Goal: Register for event/course

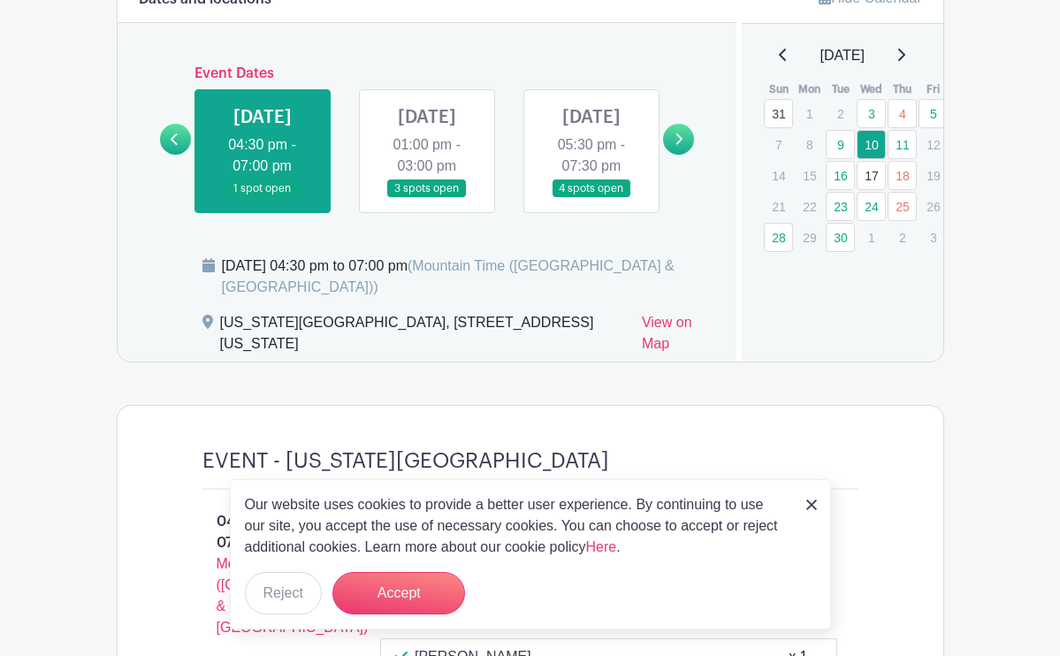
scroll to position [1087, 0]
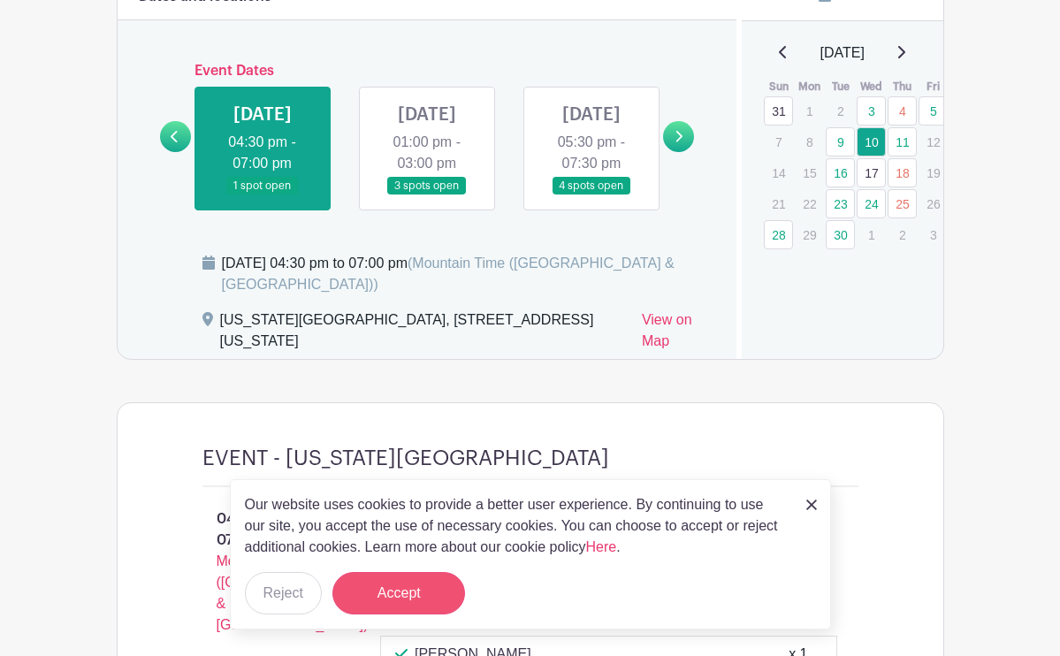
click at [422, 598] on button "Accept" at bounding box center [399, 593] width 133 height 42
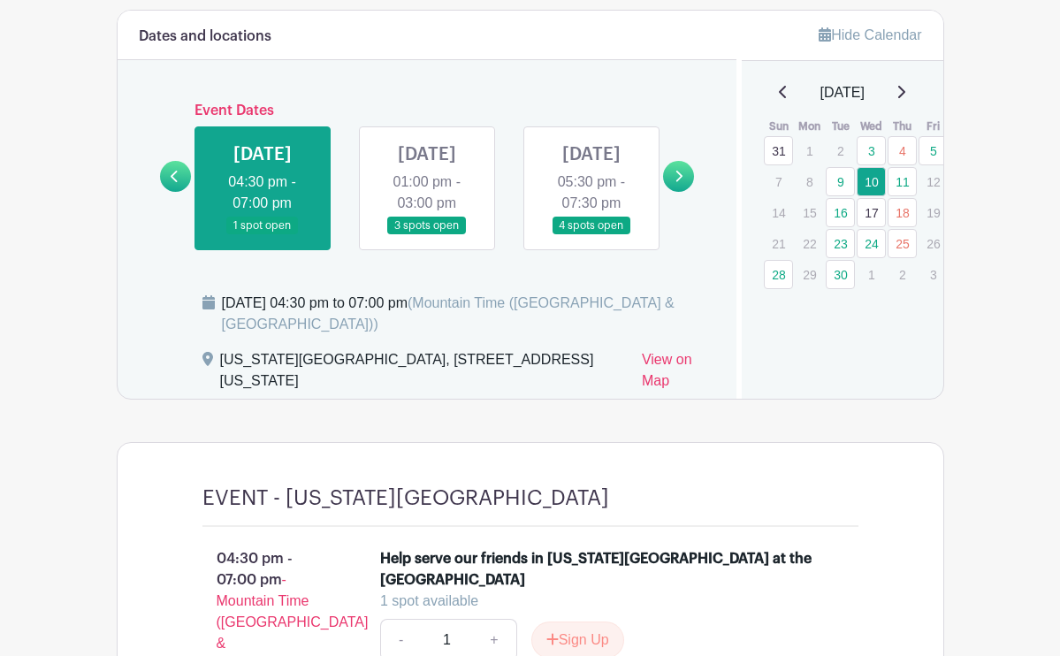
scroll to position [960, 0]
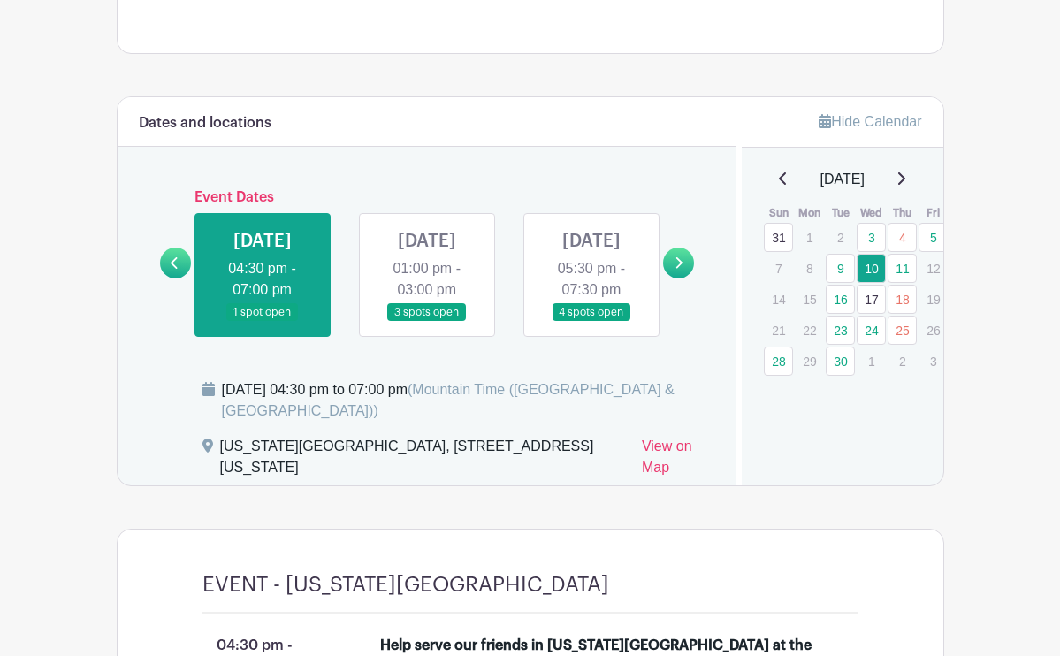
click at [427, 322] on link at bounding box center [427, 322] width 0 height 0
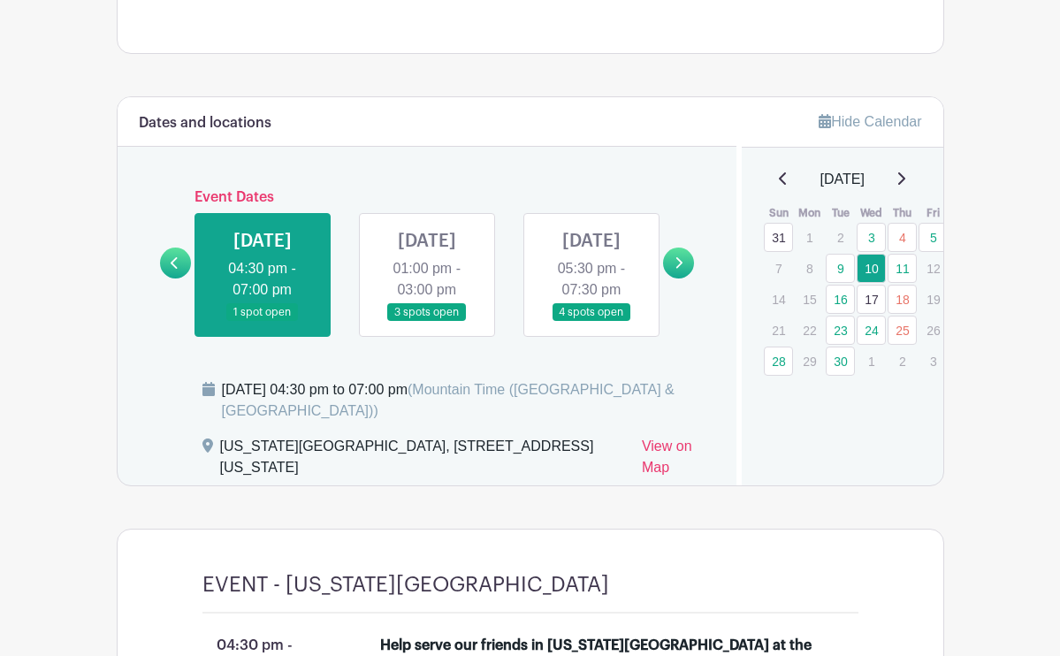
click at [427, 322] on link at bounding box center [427, 322] width 0 height 0
click at [673, 272] on link at bounding box center [678, 263] width 31 height 31
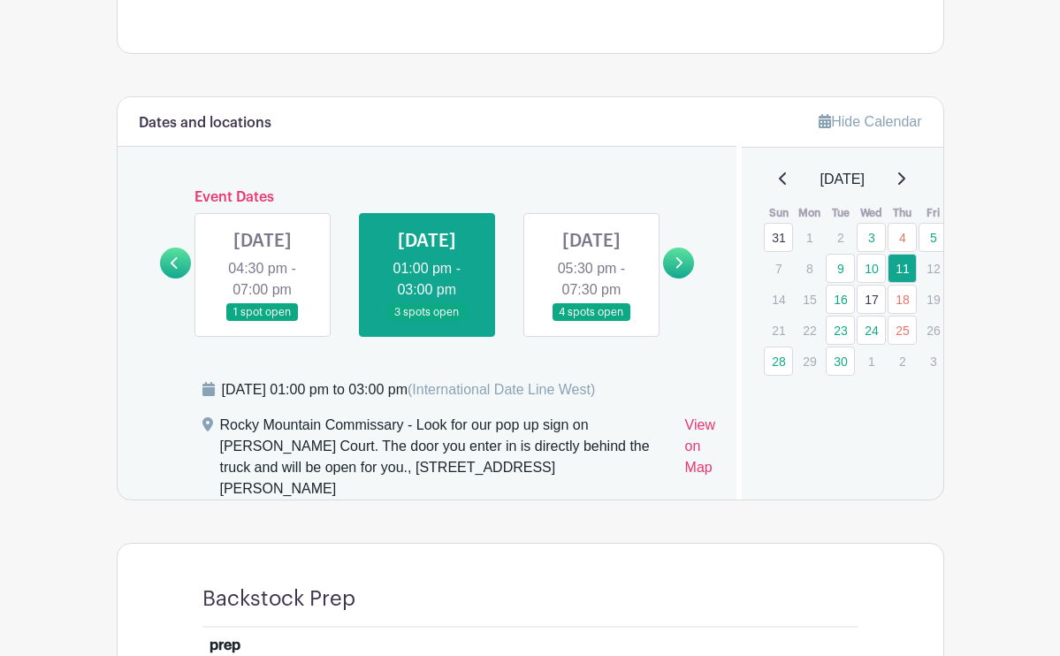
click at [427, 322] on link at bounding box center [427, 322] width 0 height 0
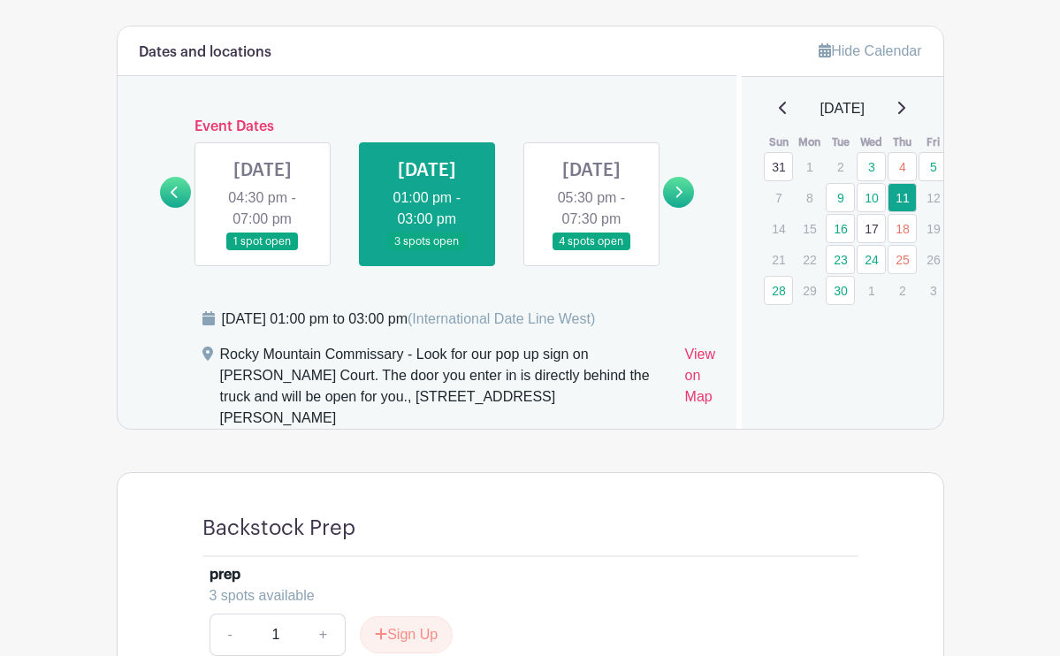
scroll to position [1029, 0]
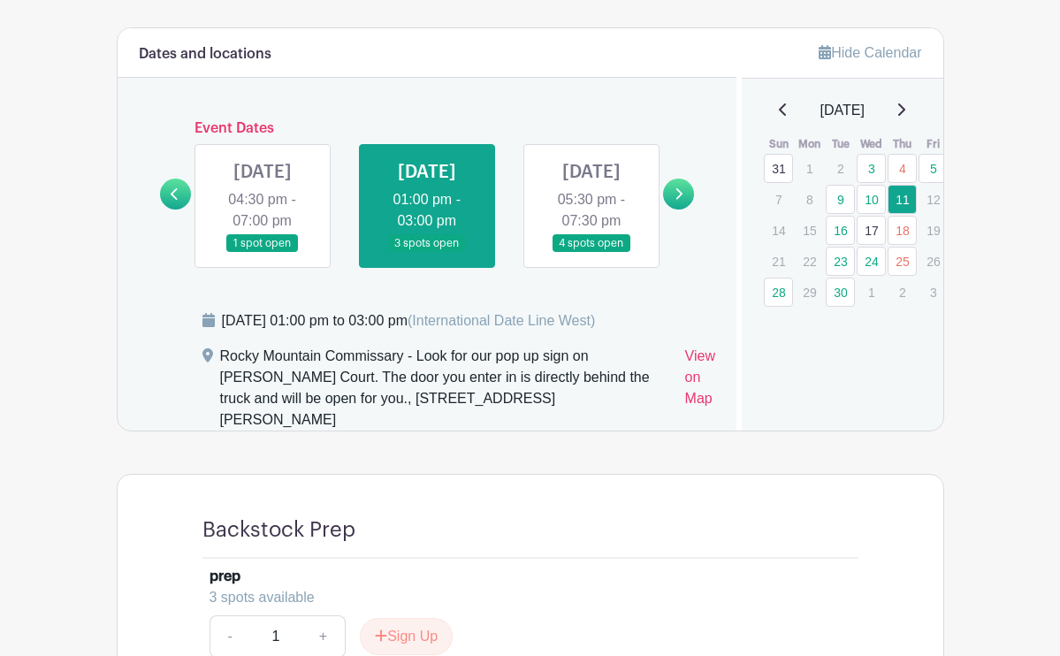
click at [263, 253] on link at bounding box center [263, 253] width 0 height 0
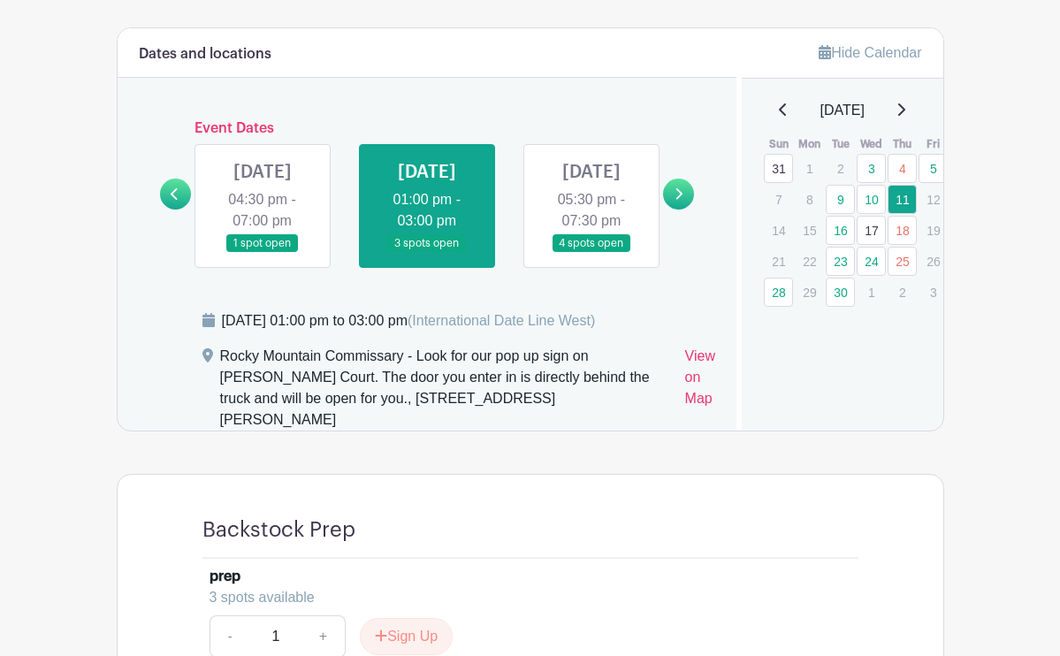
click at [185, 206] on link at bounding box center [175, 194] width 31 height 31
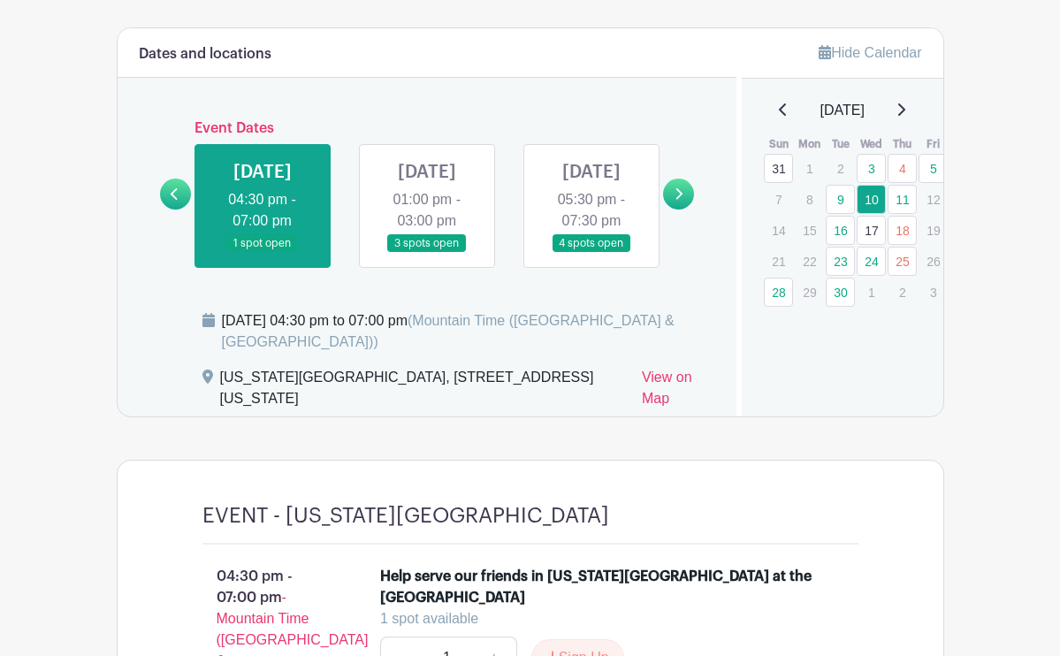
click at [427, 253] on link at bounding box center [427, 253] width 0 height 0
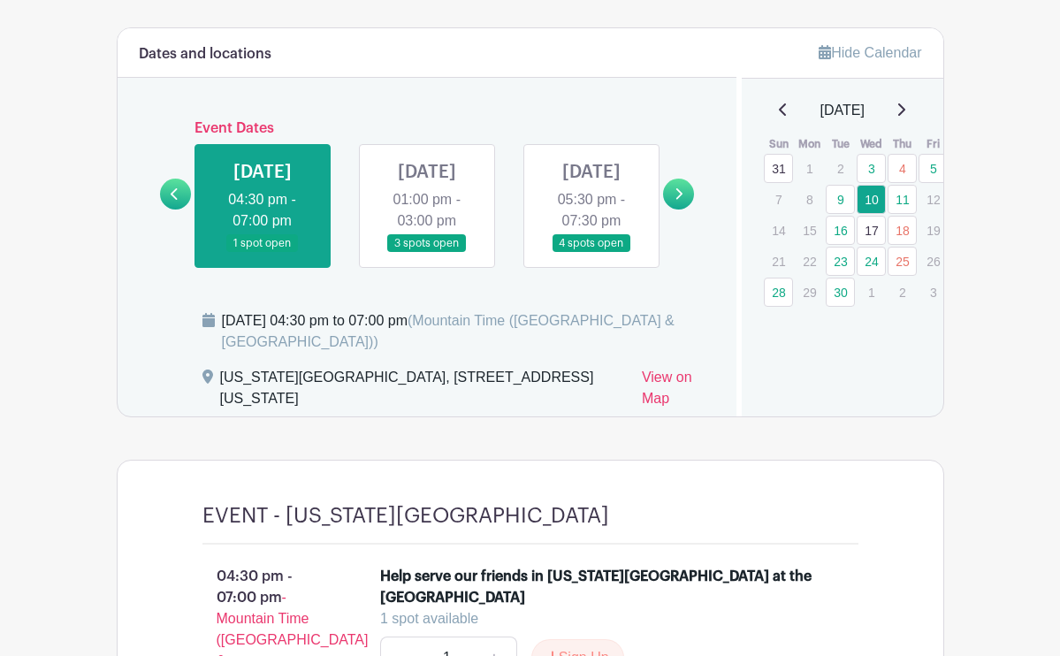
click at [427, 253] on link at bounding box center [427, 253] width 0 height 0
click at [903, 202] on link "11" at bounding box center [902, 199] width 29 height 29
click at [904, 198] on link "11" at bounding box center [902, 199] width 29 height 29
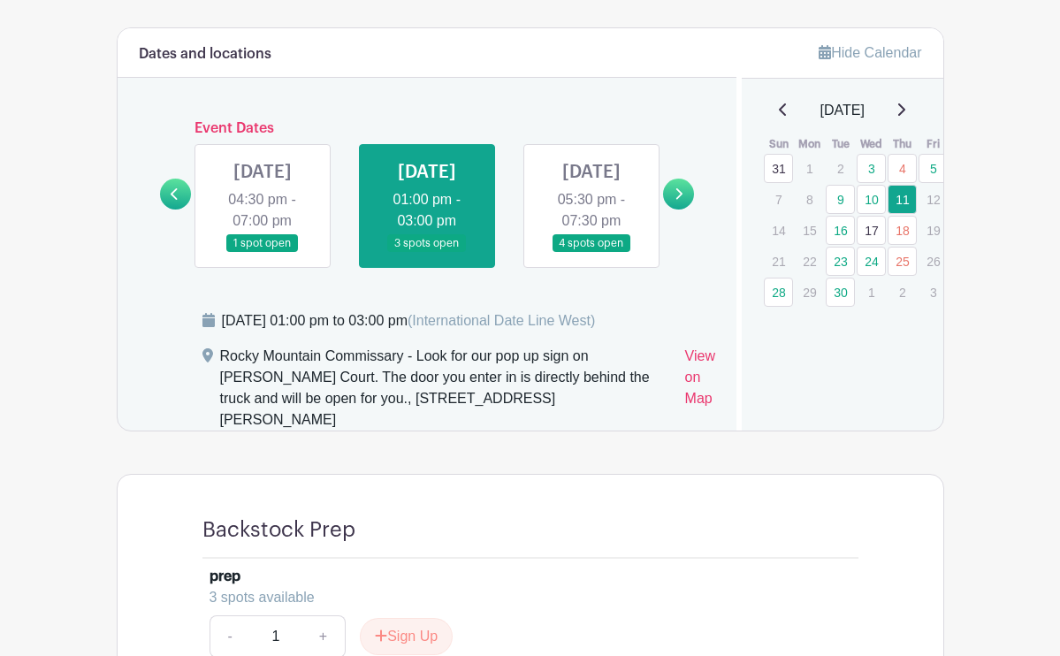
click at [592, 253] on link at bounding box center [592, 253] width 0 height 0
click at [677, 200] on icon at bounding box center [680, 193] width 7 height 11
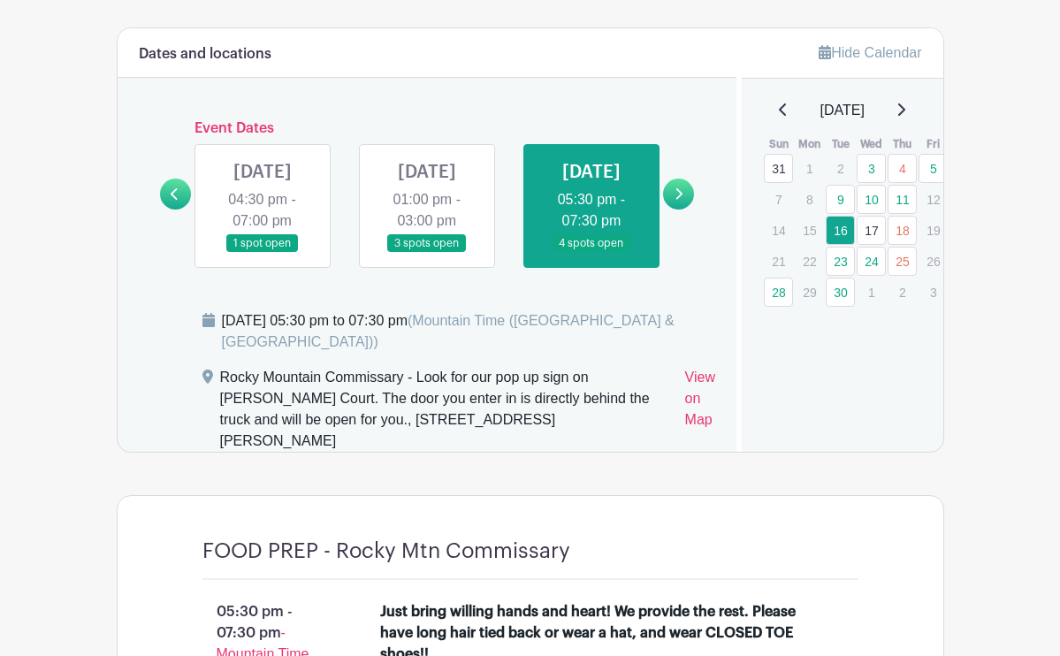
click at [427, 253] on link at bounding box center [427, 253] width 0 height 0
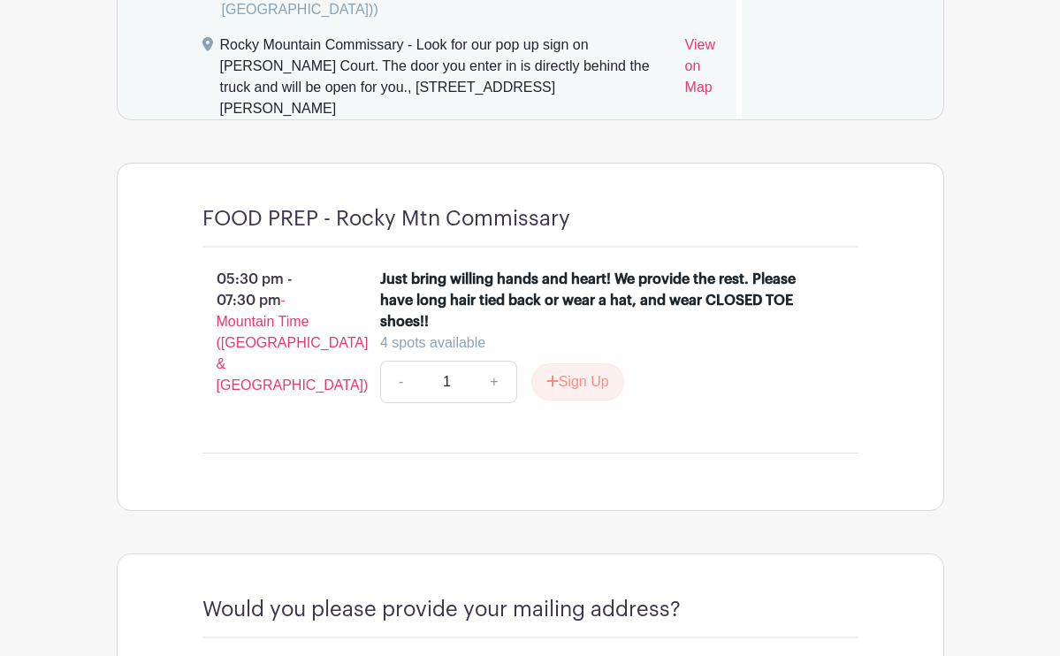
scroll to position [1376, 0]
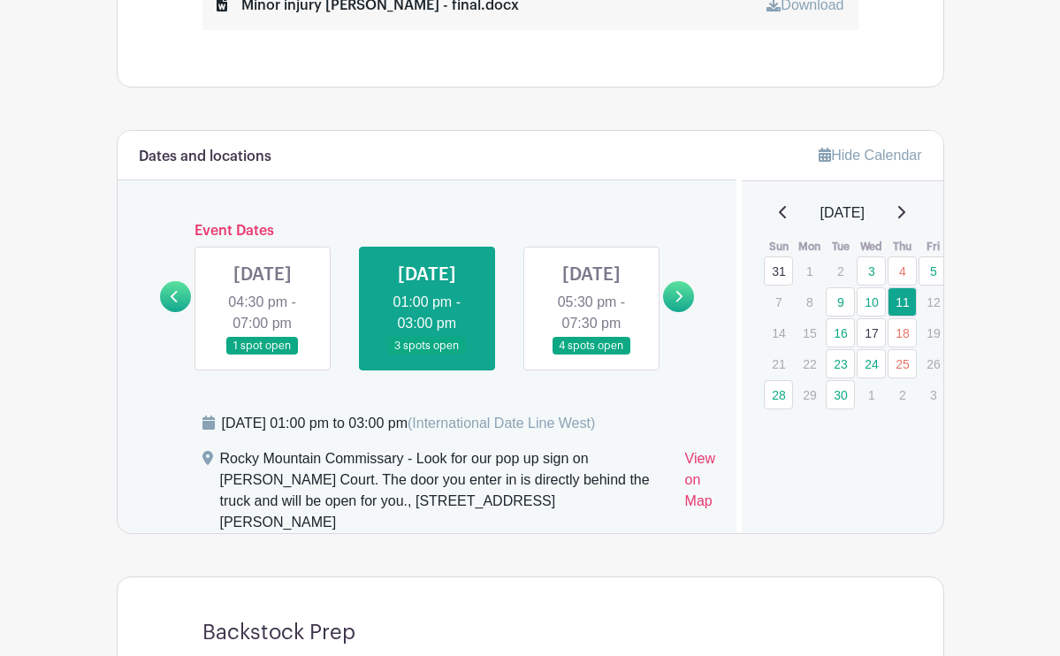
scroll to position [926, 0]
click at [677, 304] on icon at bounding box center [679, 297] width 8 height 13
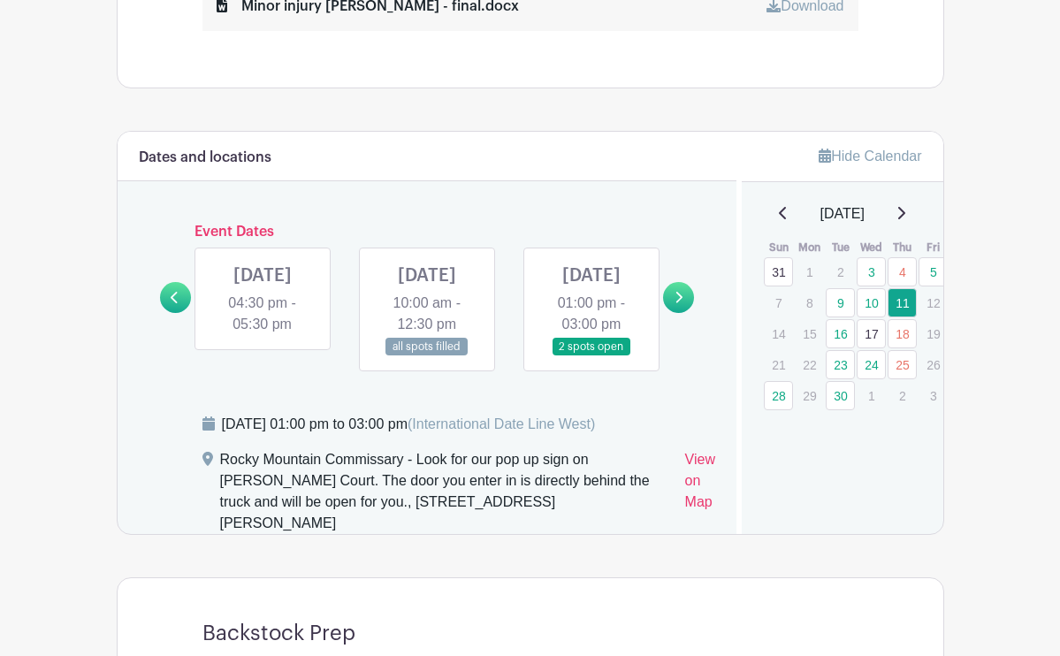
click at [174, 302] on icon at bounding box center [175, 297] width 8 height 13
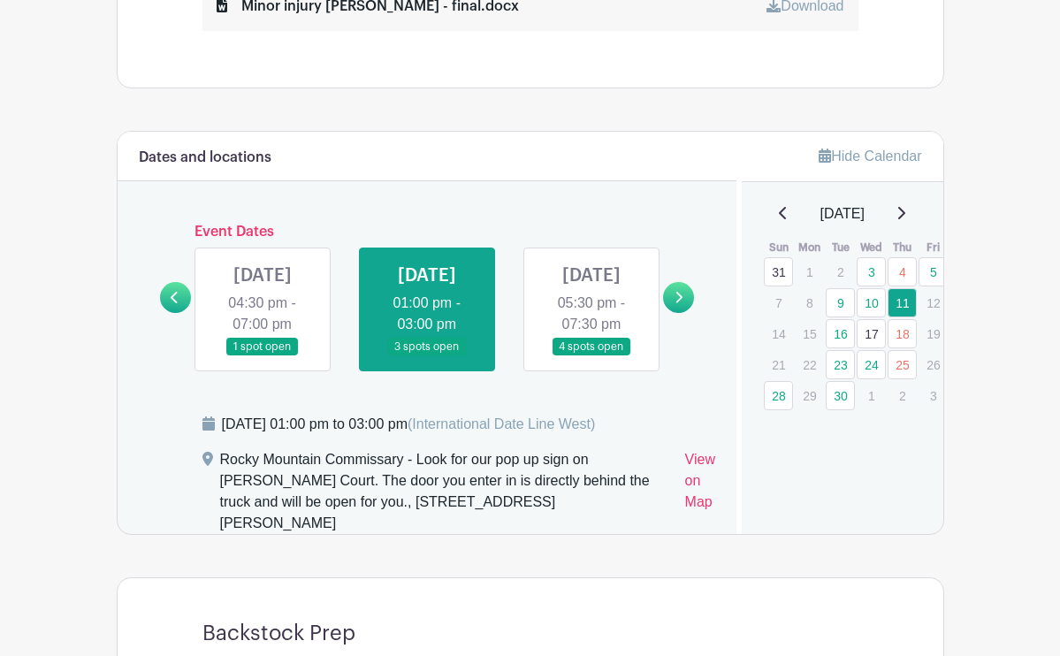
click at [592, 356] on link at bounding box center [592, 356] width 0 height 0
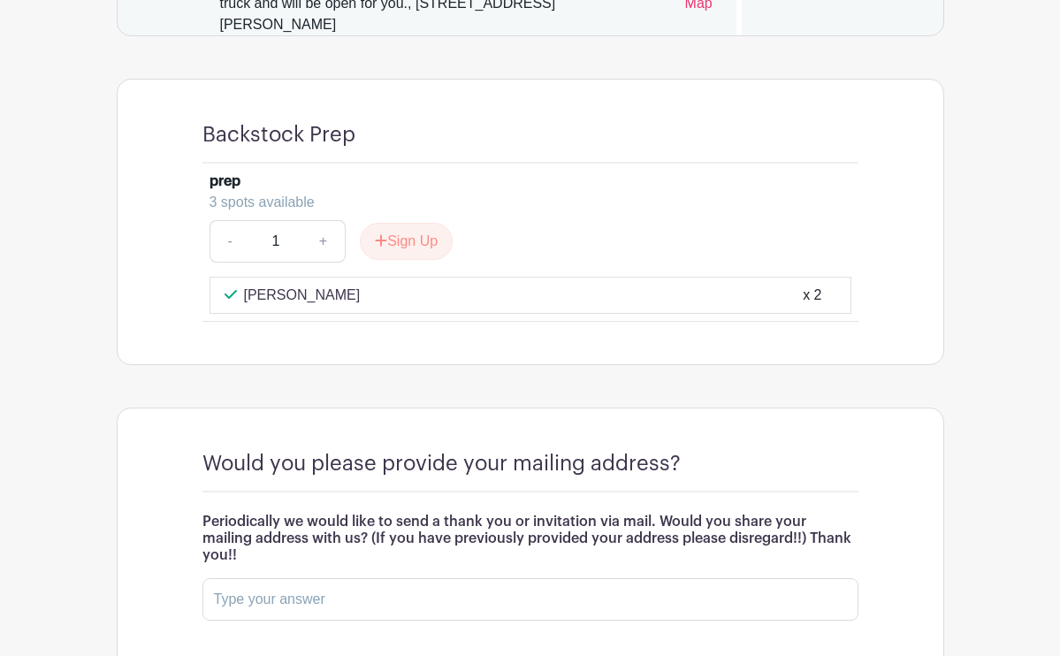
scroll to position [1470, 0]
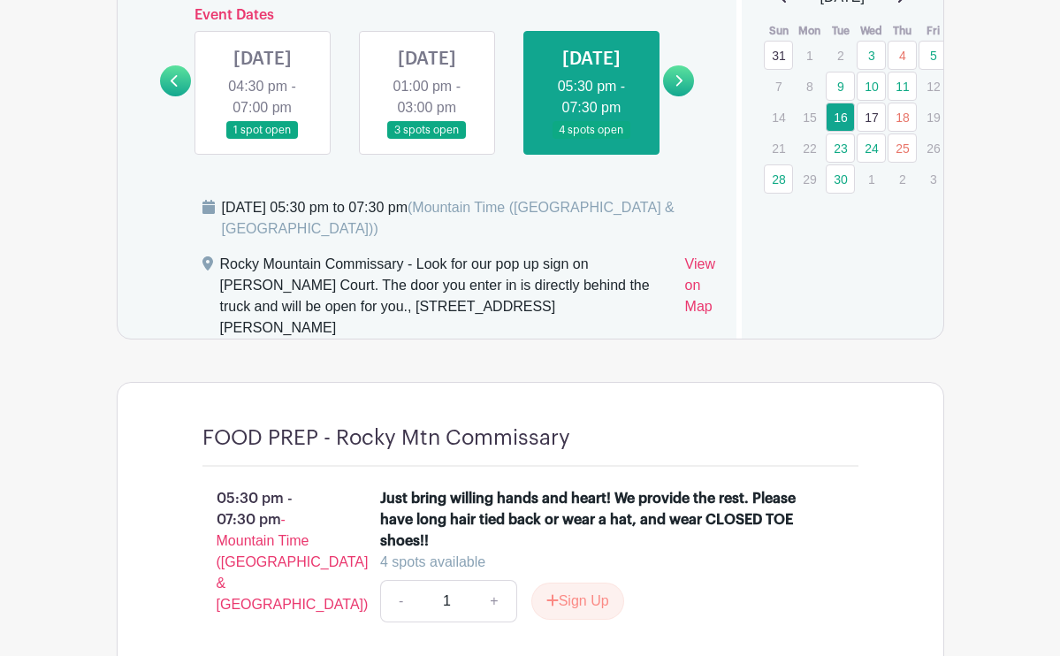
scroll to position [1138, 0]
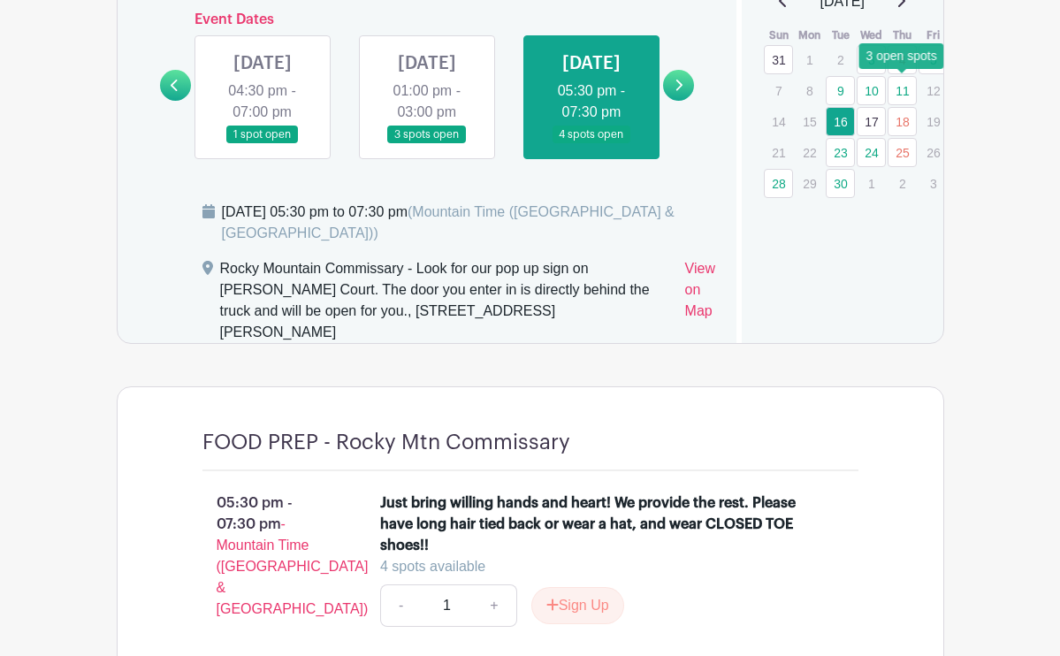
click at [903, 87] on link "11" at bounding box center [902, 90] width 29 height 29
click at [263, 144] on link at bounding box center [263, 144] width 0 height 0
click at [427, 144] on link at bounding box center [427, 144] width 0 height 0
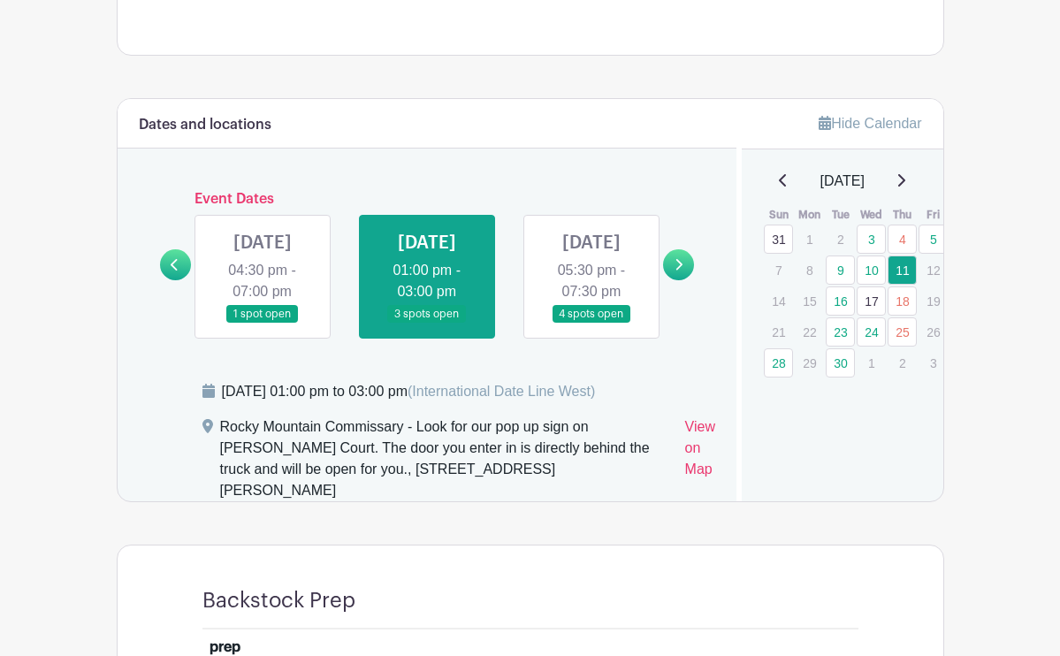
scroll to position [954, 0]
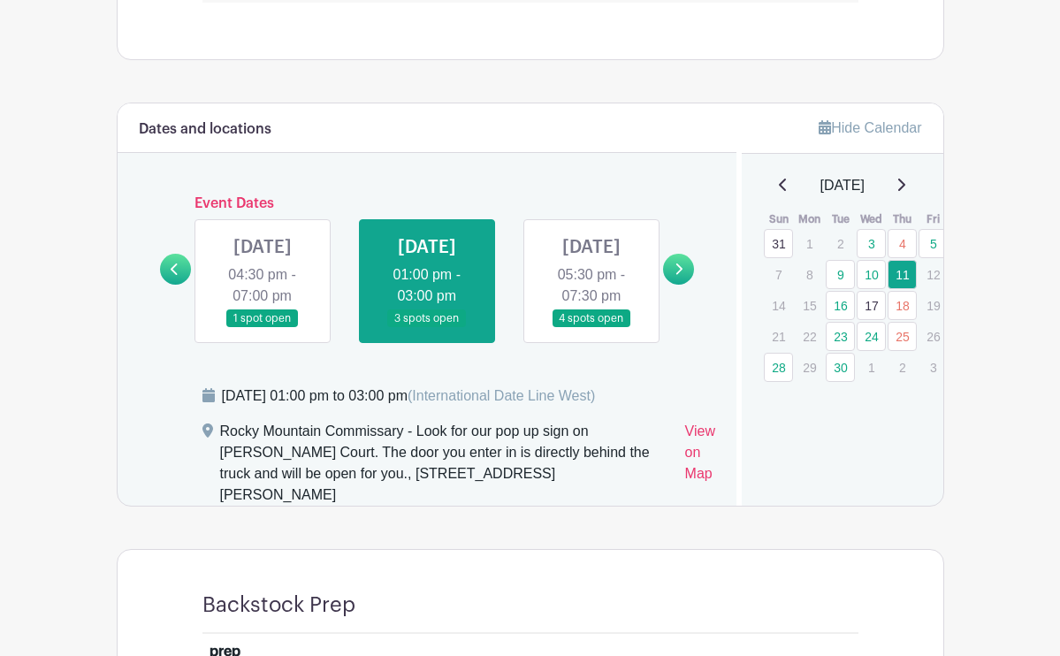
click at [592, 328] on link at bounding box center [592, 328] width 0 height 0
click at [676, 272] on link at bounding box center [678, 269] width 31 height 31
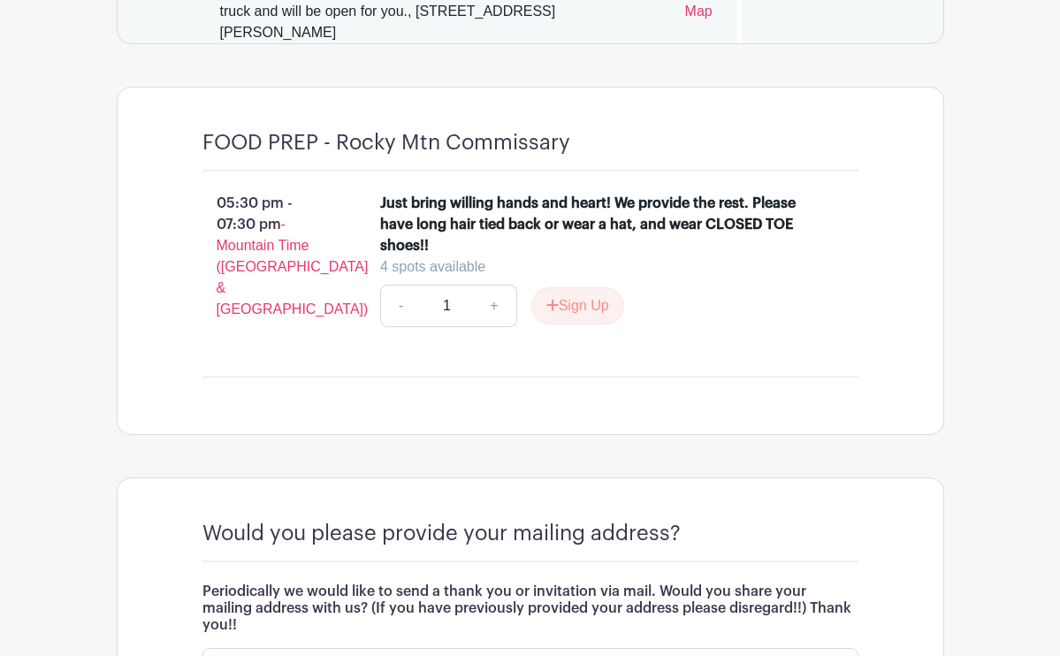
scroll to position [1441, 0]
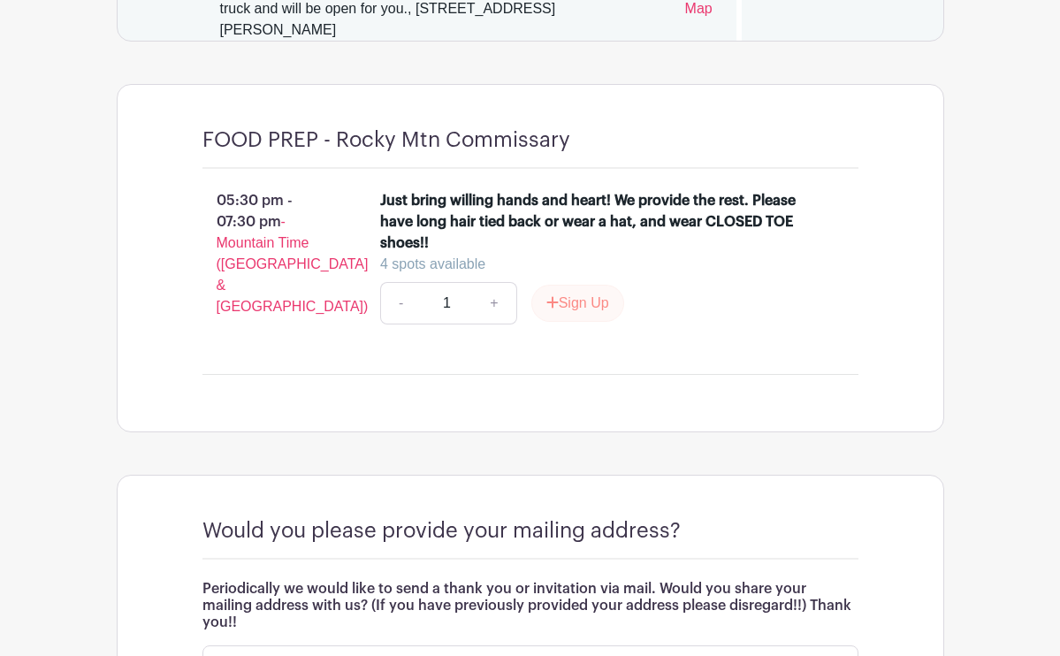
click at [581, 304] on button "Sign Up" at bounding box center [578, 303] width 93 height 37
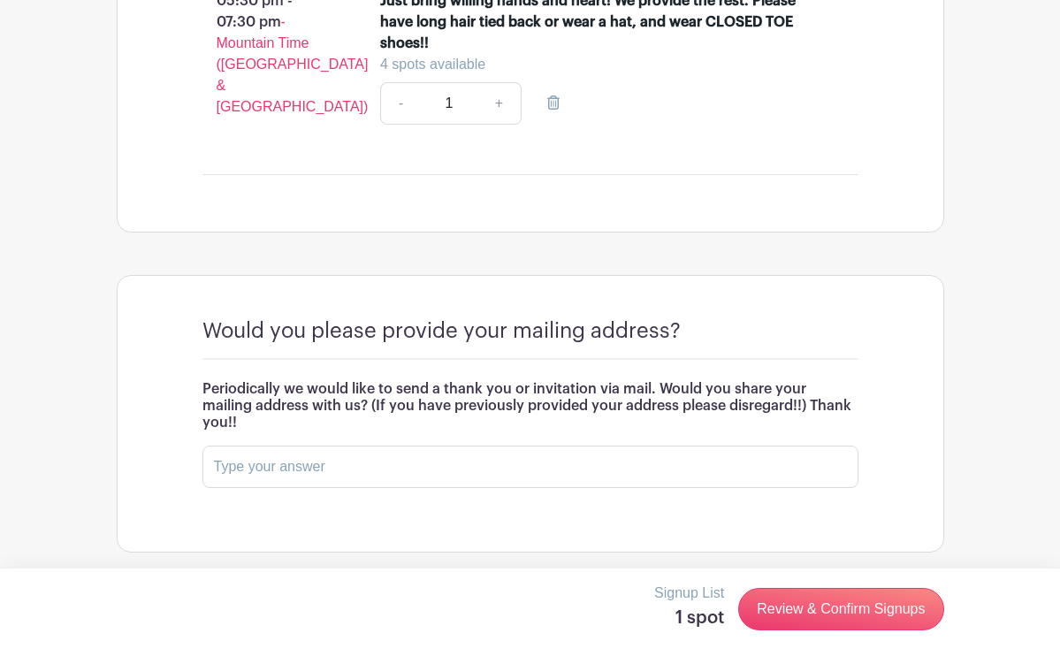
scroll to position [1640, 0]
click at [859, 611] on link "Review & Confirm Signups" at bounding box center [840, 609] width 205 height 42
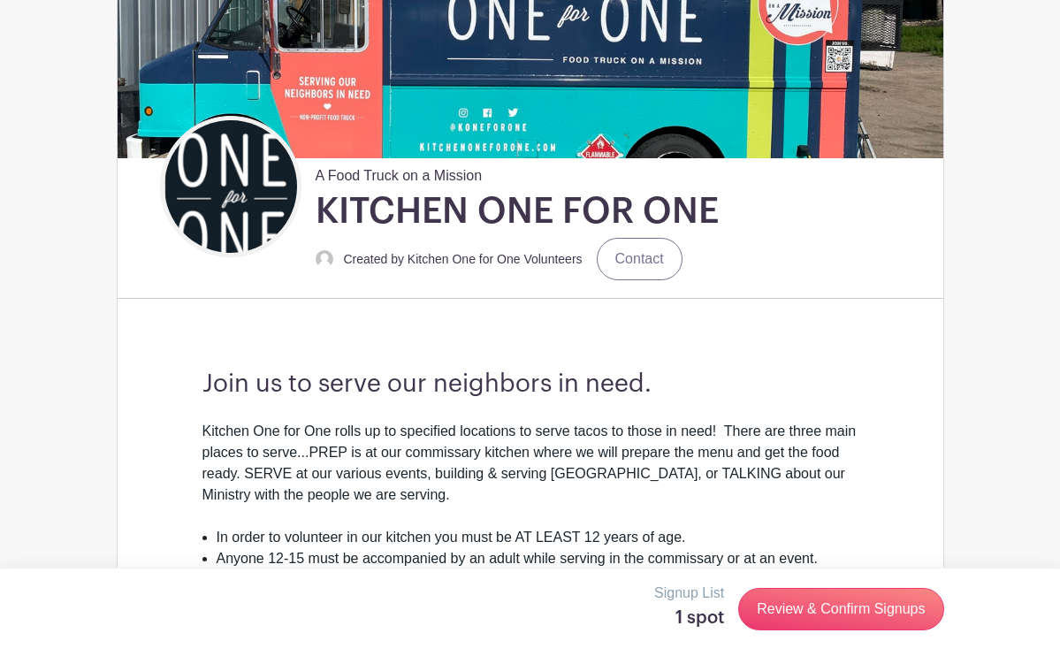
scroll to position [217, 0]
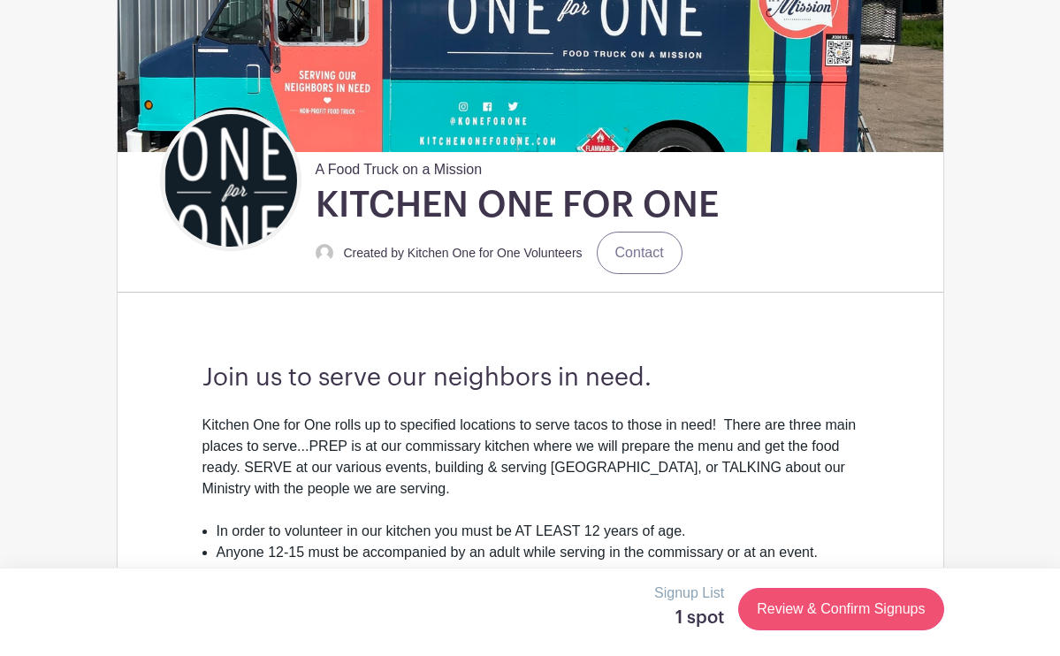
click at [786, 608] on link "Review & Confirm Signups" at bounding box center [840, 609] width 205 height 42
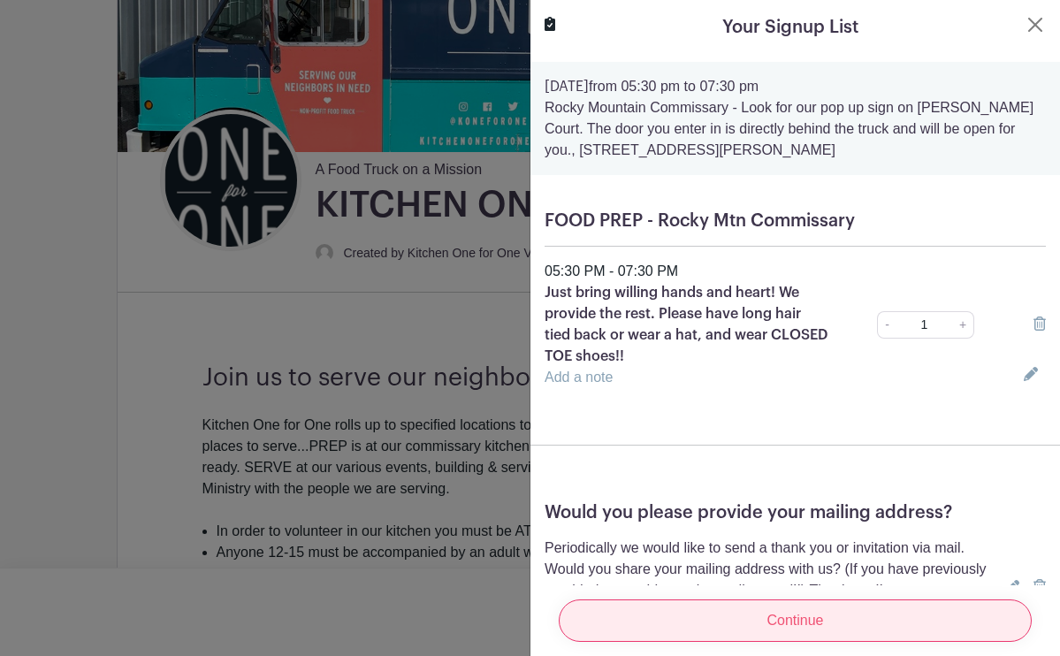
click at [786, 625] on input "Continue" at bounding box center [795, 621] width 473 height 42
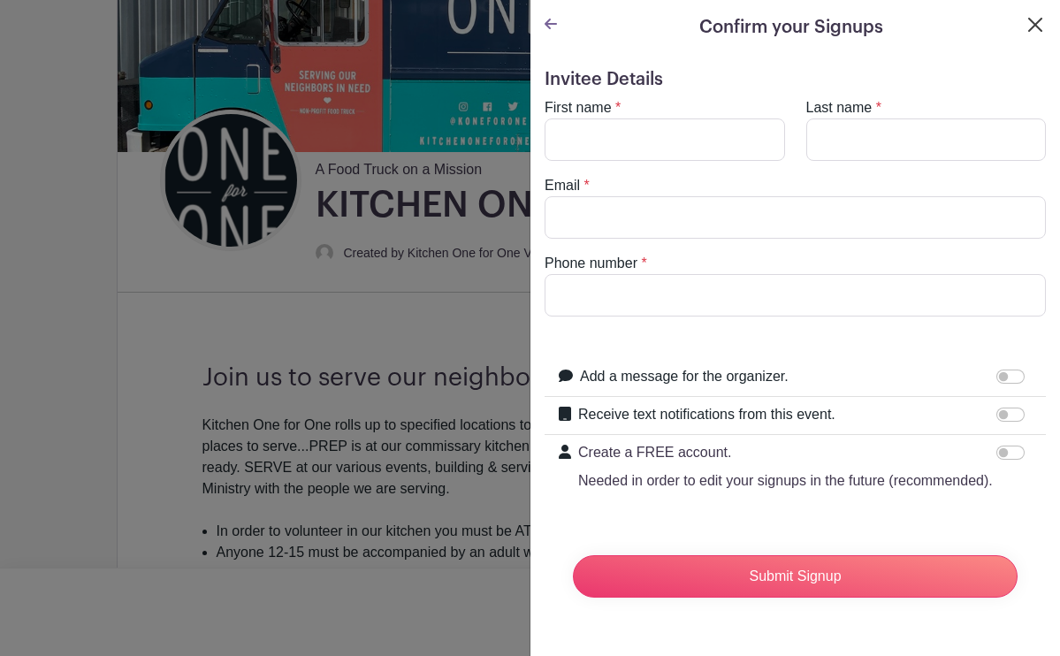
click at [1042, 19] on button "Close" at bounding box center [1035, 24] width 21 height 21
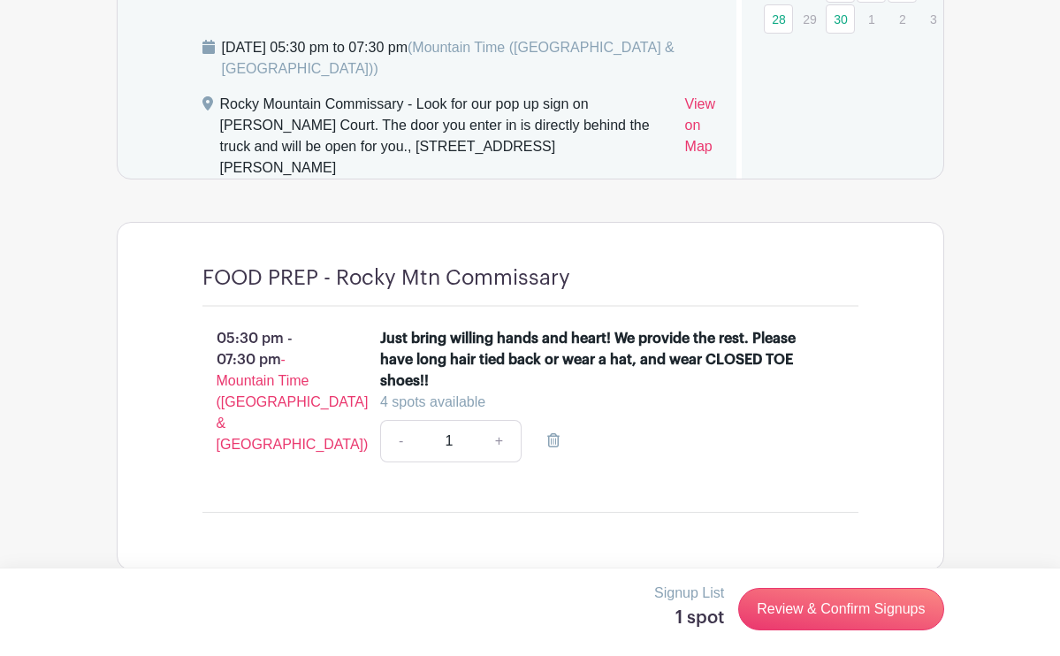
scroll to position [1312, 0]
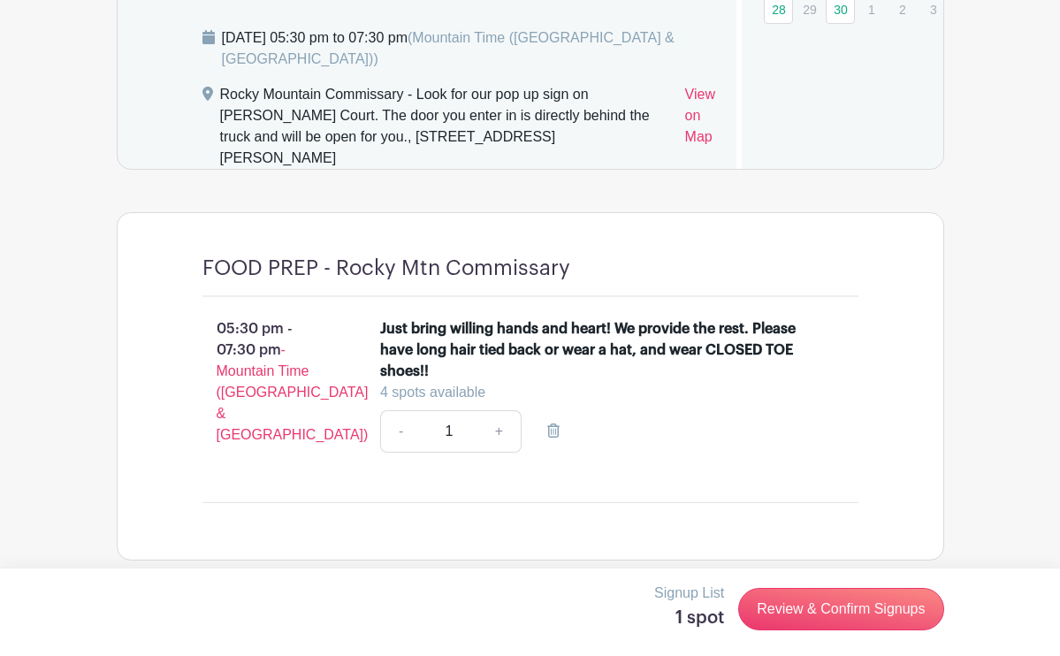
click at [495, 439] on link "+" at bounding box center [500, 431] width 44 height 42
type input "2"
click at [401, 440] on link "-" at bounding box center [400, 431] width 41 height 42
type input "1"
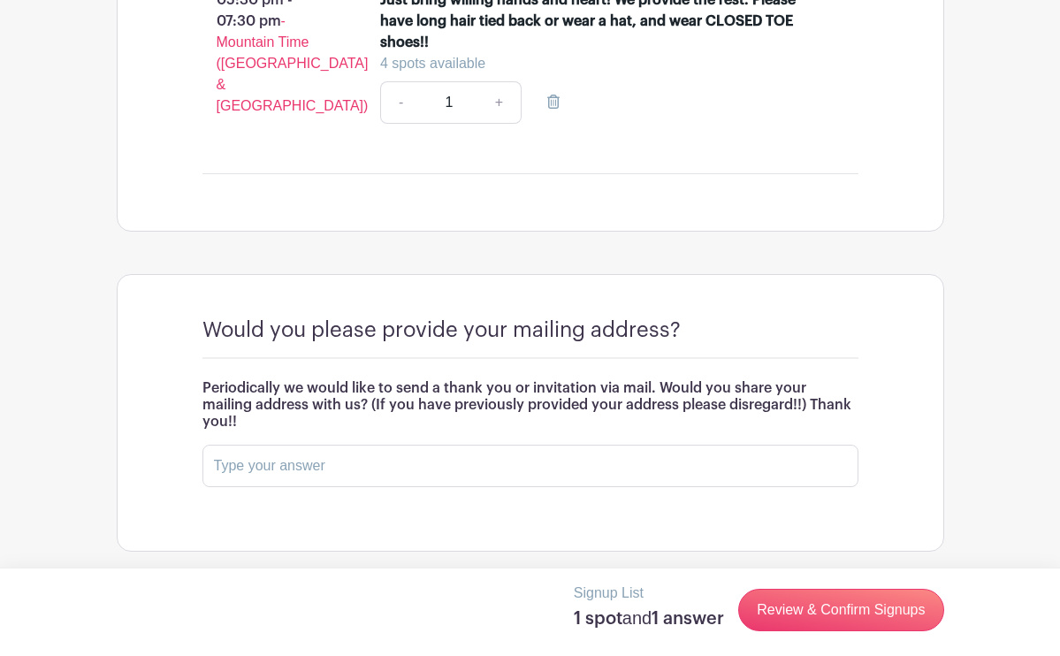
scroll to position [1640, 0]
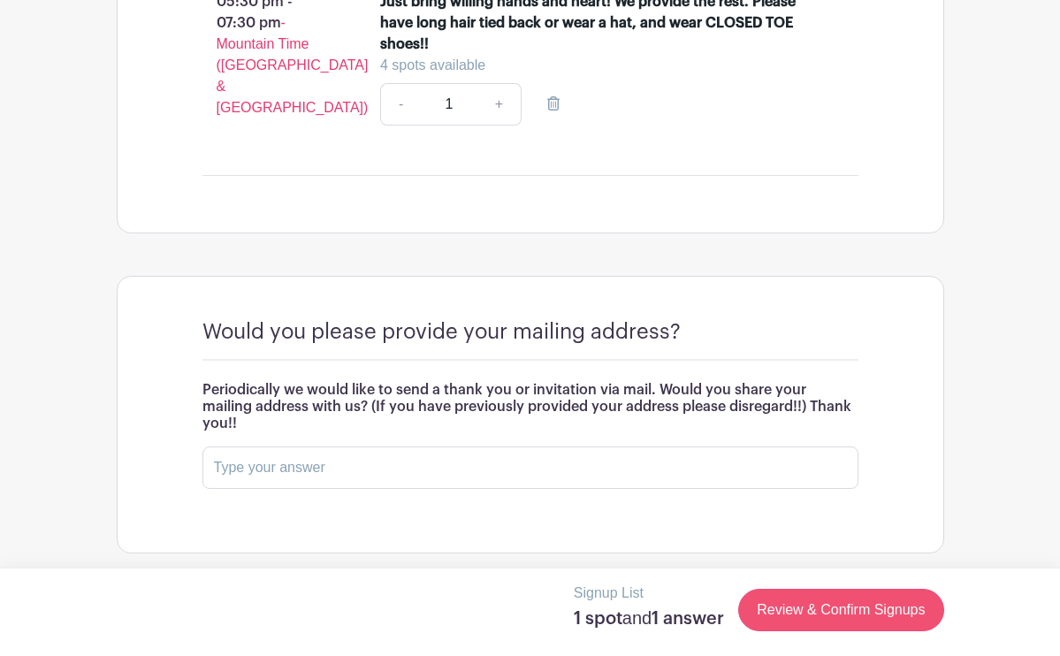
click at [825, 601] on link "Review & Confirm Signups" at bounding box center [840, 610] width 205 height 42
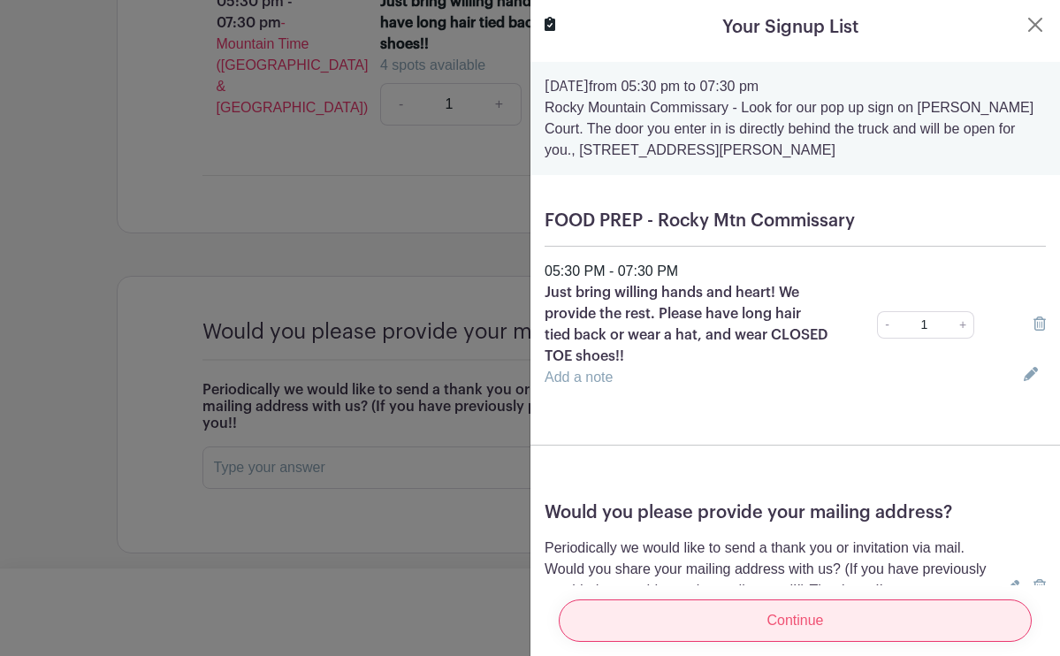
click at [784, 620] on input "Continue" at bounding box center [795, 621] width 473 height 42
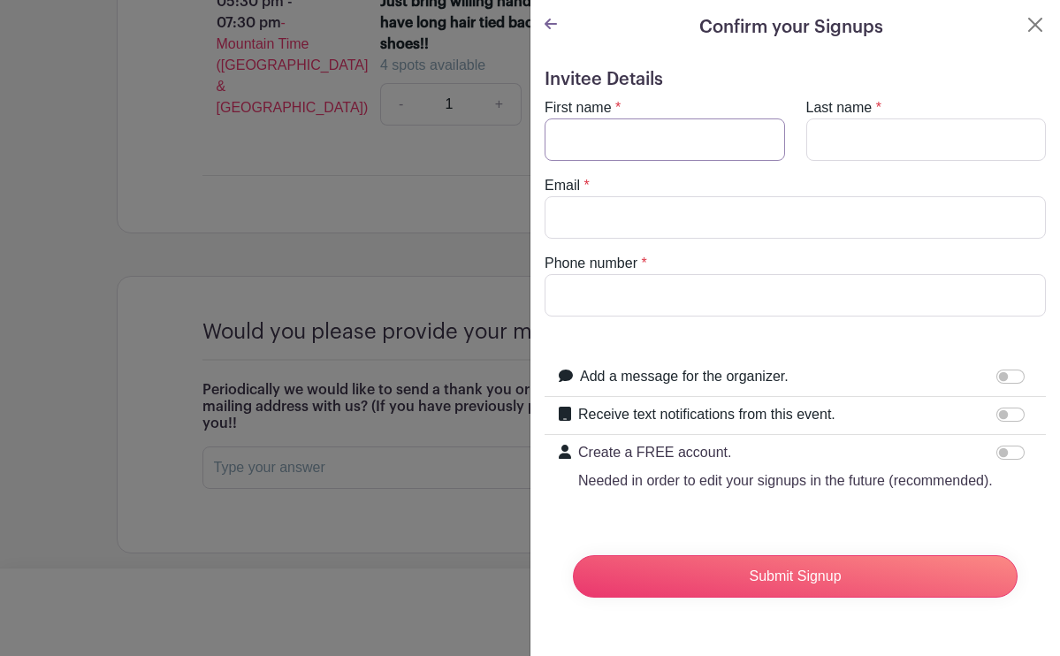
click at [604, 152] on input "First name" at bounding box center [665, 140] width 241 height 42
type input "[PERSON_NAME]"
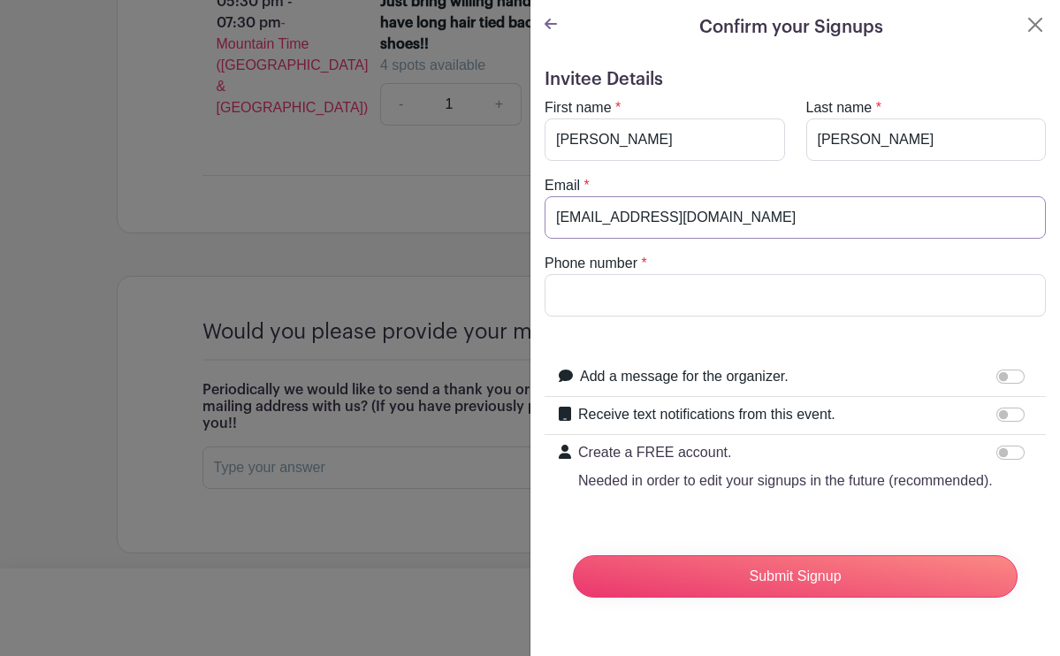
type input "[EMAIL_ADDRESS][DOMAIN_NAME]"
click at [1041, 24] on button "Close" at bounding box center [1035, 24] width 21 height 21
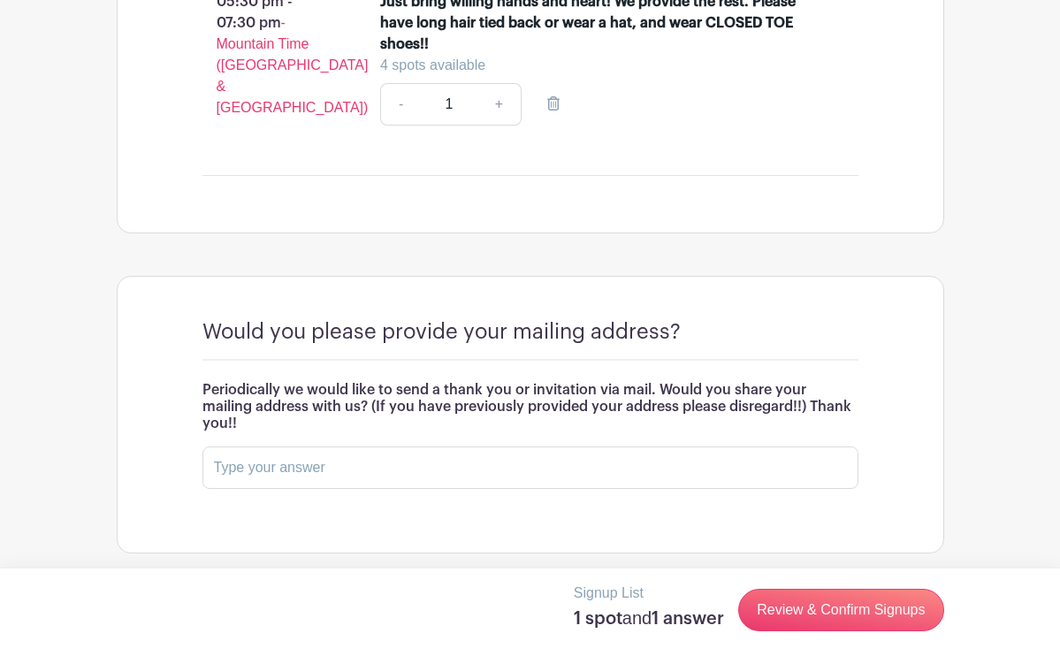
click at [556, 111] on icon at bounding box center [553, 103] width 12 height 14
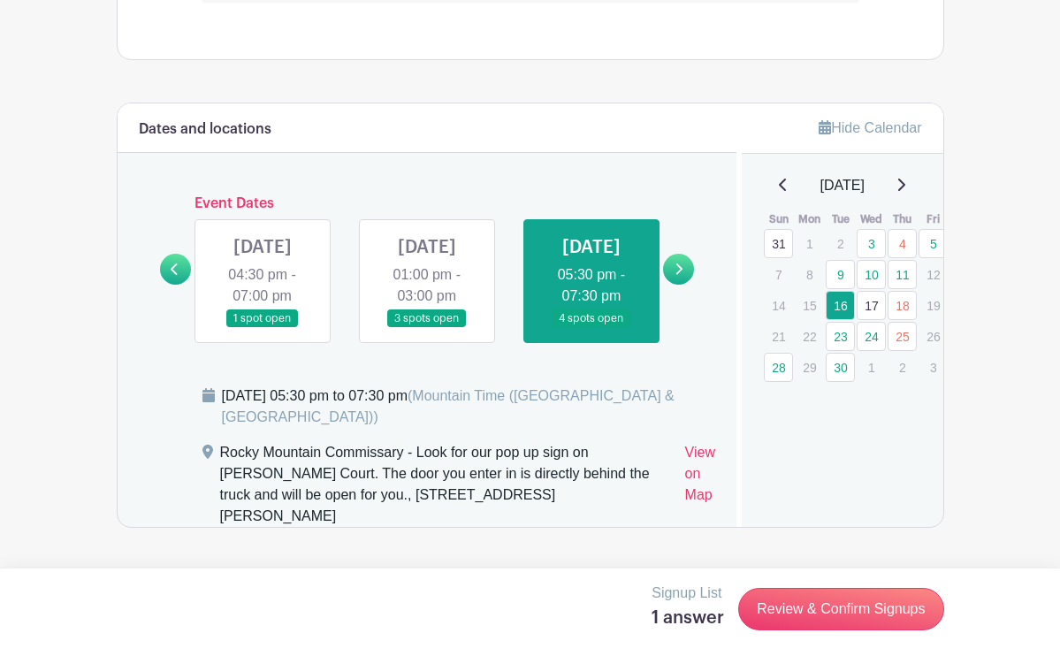
scroll to position [944, 0]
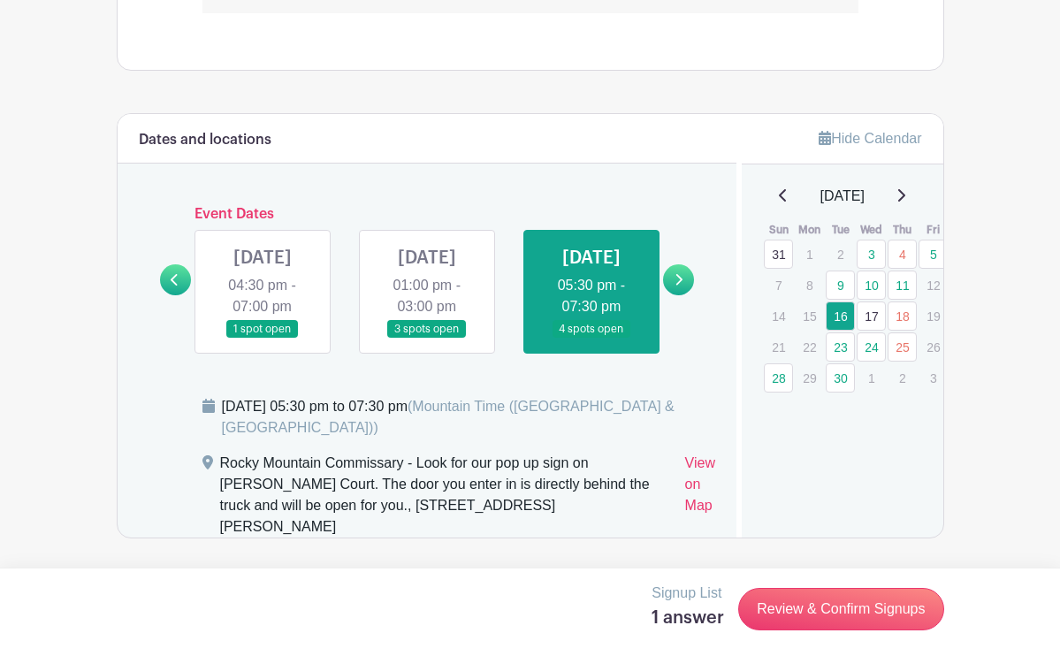
click at [592, 339] on link at bounding box center [592, 339] width 0 height 0
click at [821, 612] on link "Review & Confirm Signups" at bounding box center [840, 609] width 205 height 42
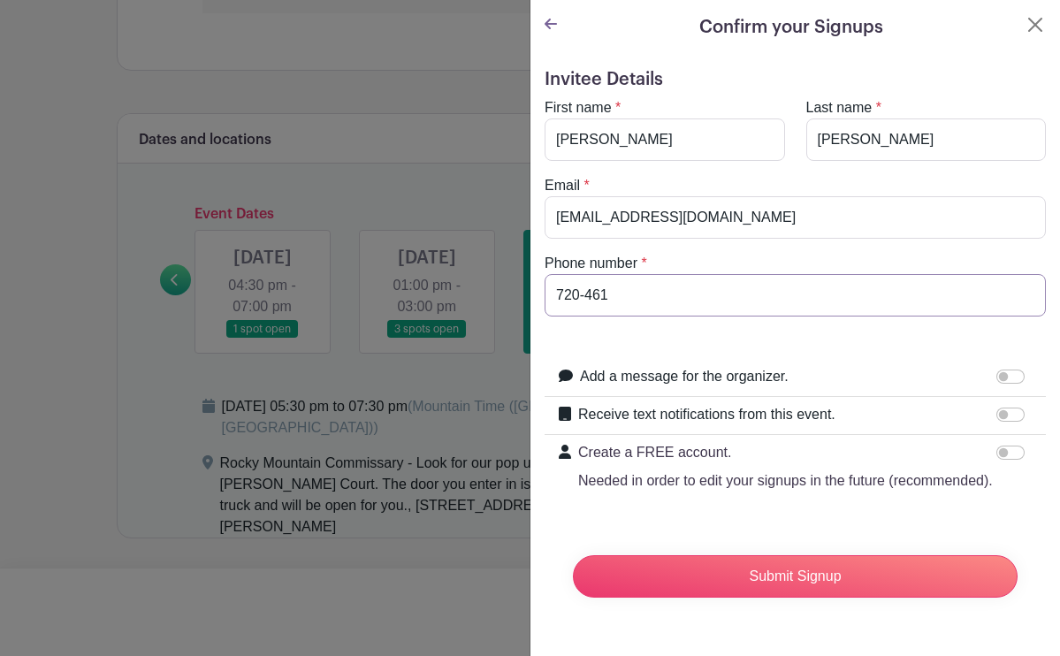
click at [623, 298] on input "720-461" at bounding box center [795, 295] width 501 height 42
click at [611, 295] on input "720-4615386" at bounding box center [795, 295] width 501 height 42
type input "[PHONE_NUMBER]"
click at [1010, 416] on input "Receive text notifications from this event." at bounding box center [1011, 415] width 28 height 14
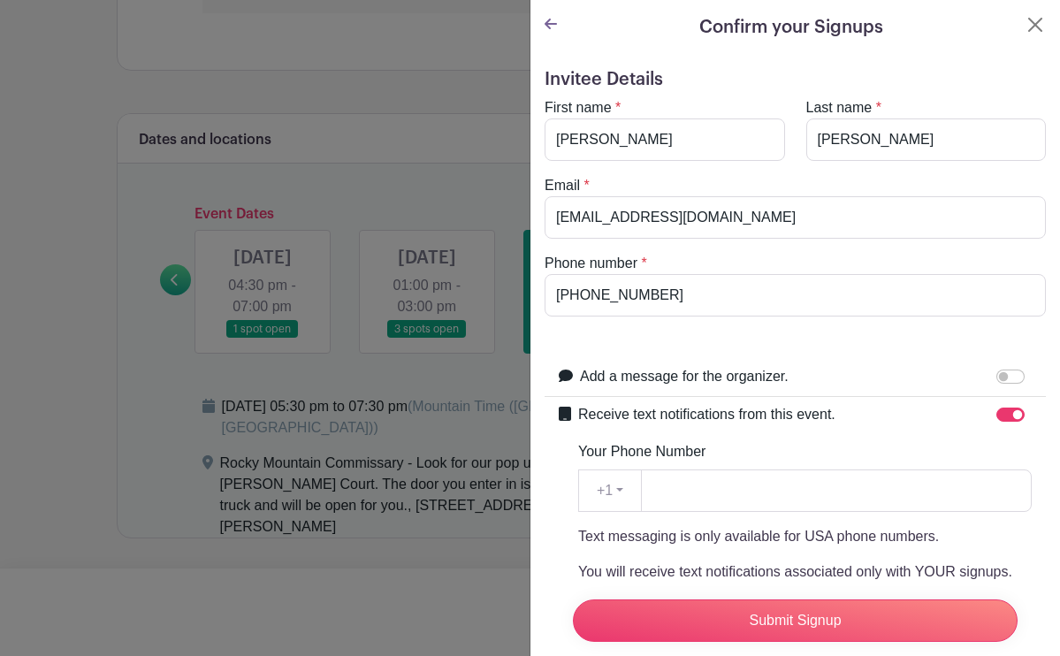
click at [1022, 411] on input "Receive text notifications from this event." at bounding box center [1011, 415] width 28 height 14
checkbox input "false"
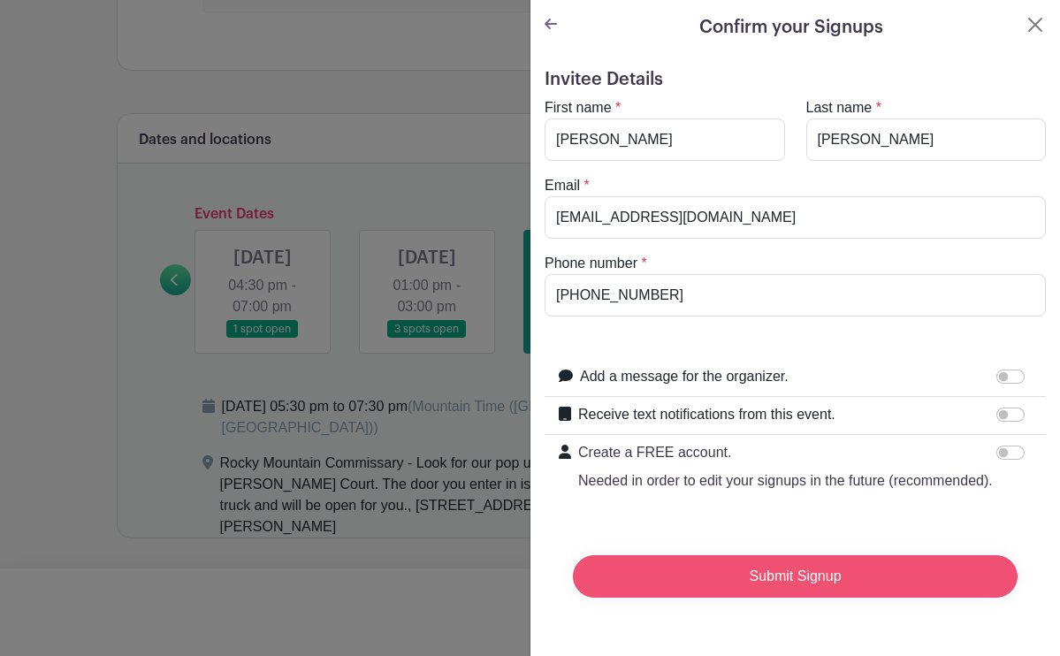
click at [911, 577] on input "Submit Signup" at bounding box center [795, 576] width 445 height 42
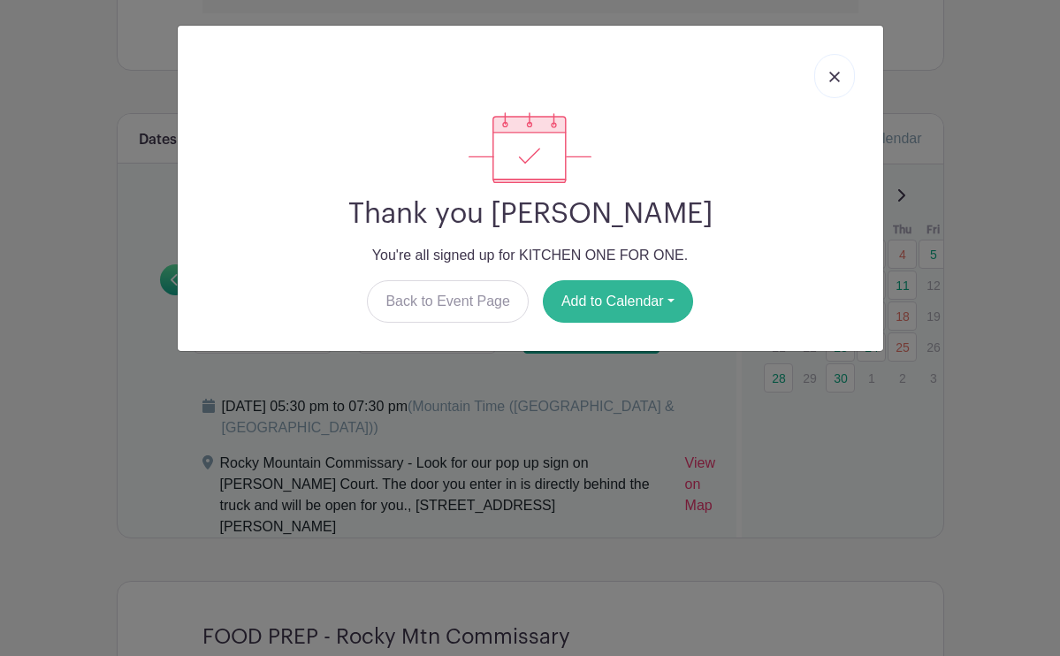
click at [626, 300] on button "Add to Calendar" at bounding box center [618, 301] width 150 height 42
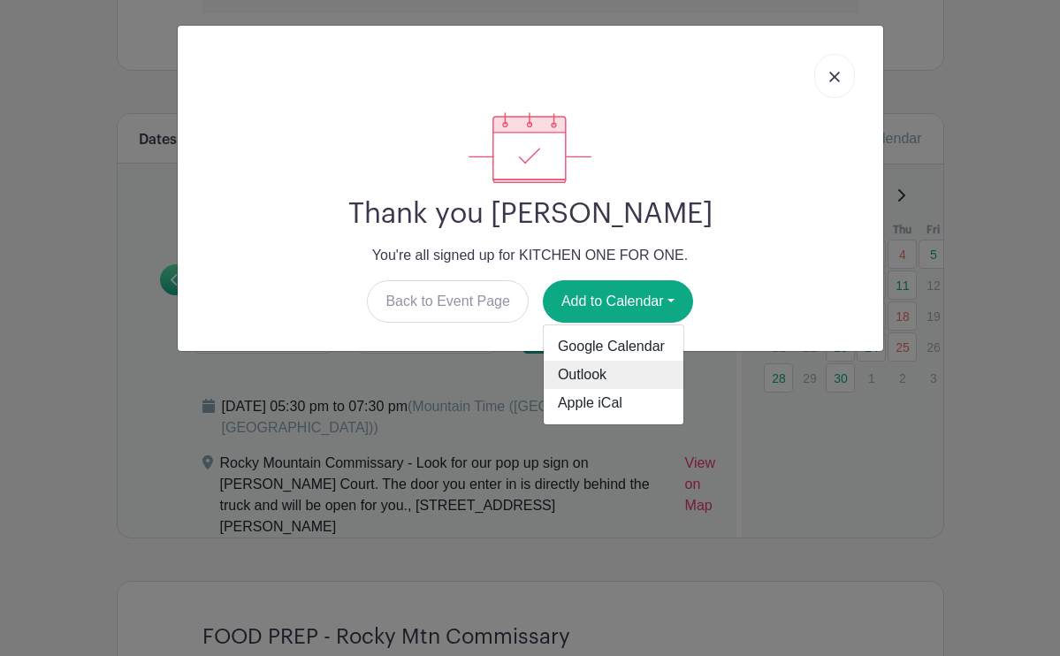
click at [605, 377] on link "Outlook" at bounding box center [614, 375] width 140 height 28
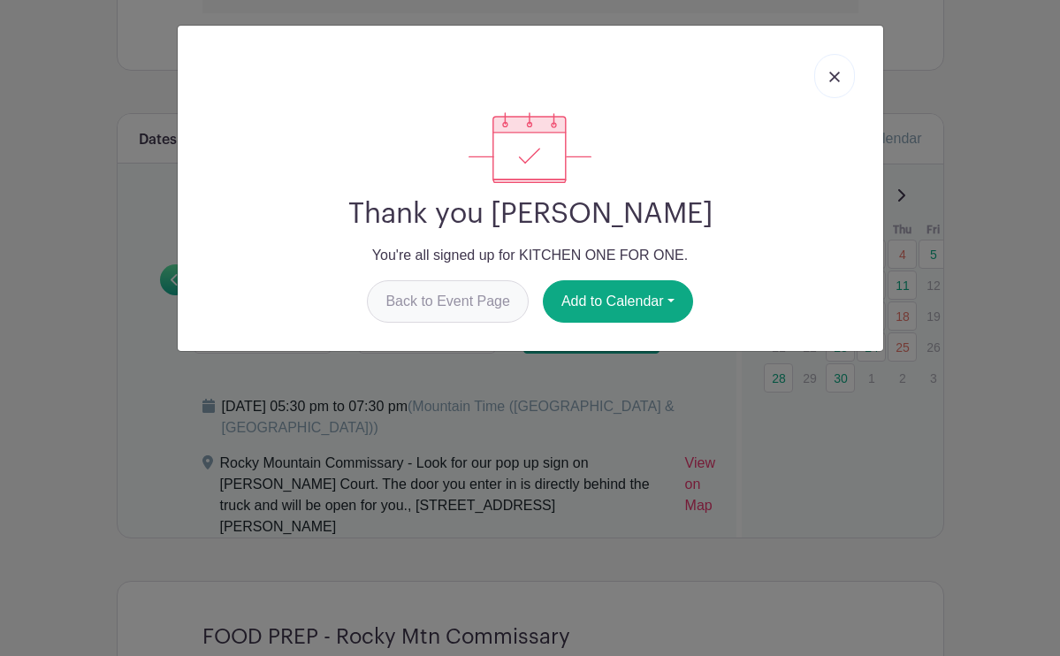
click at [441, 293] on link "Back to Event Page" at bounding box center [448, 301] width 162 height 42
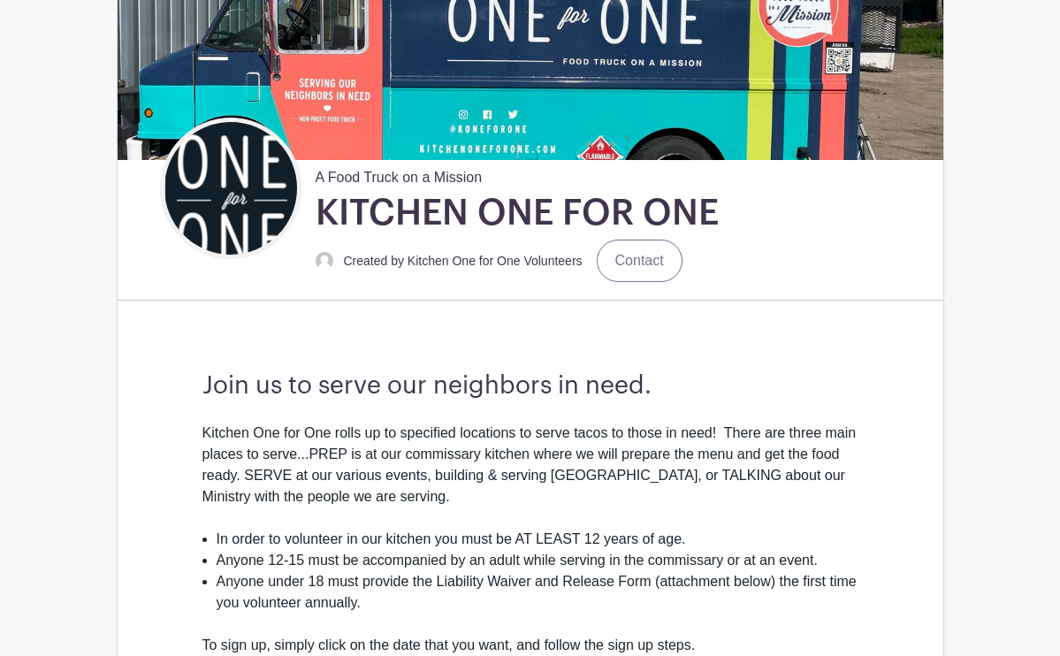
scroll to position [202, 0]
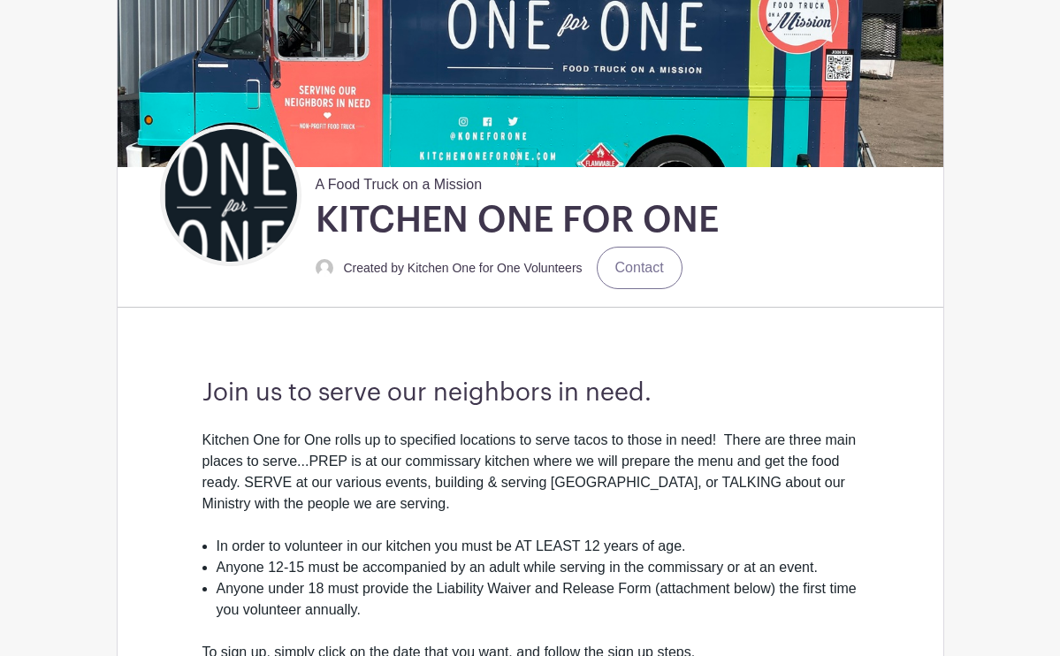
scroll to position [954, 0]
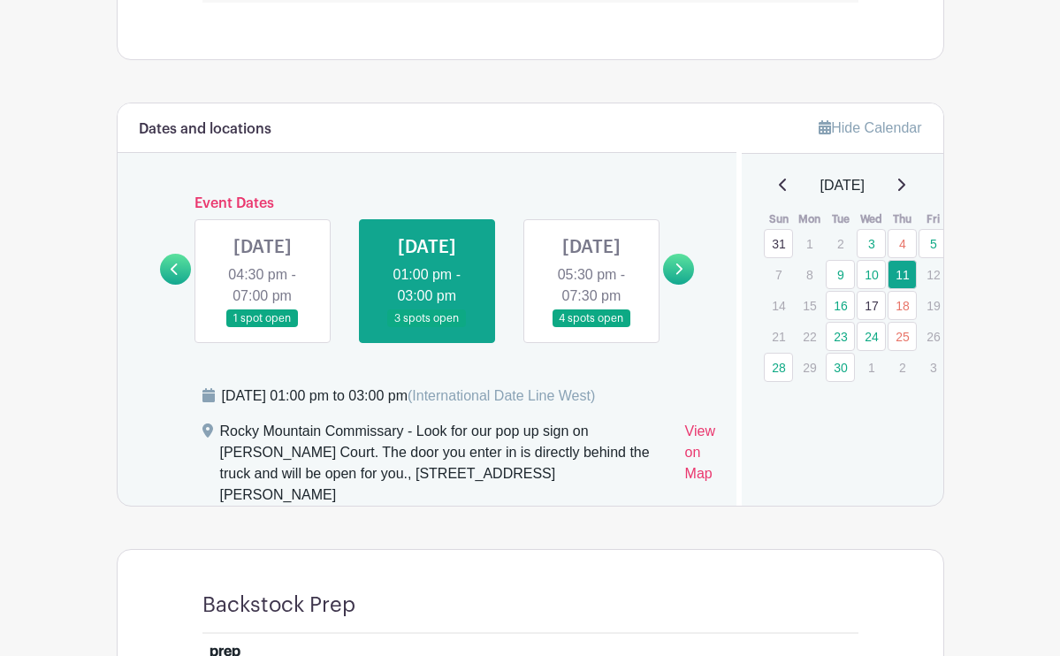
click at [592, 328] on link at bounding box center [592, 328] width 0 height 0
click at [682, 276] on icon at bounding box center [679, 269] width 8 height 13
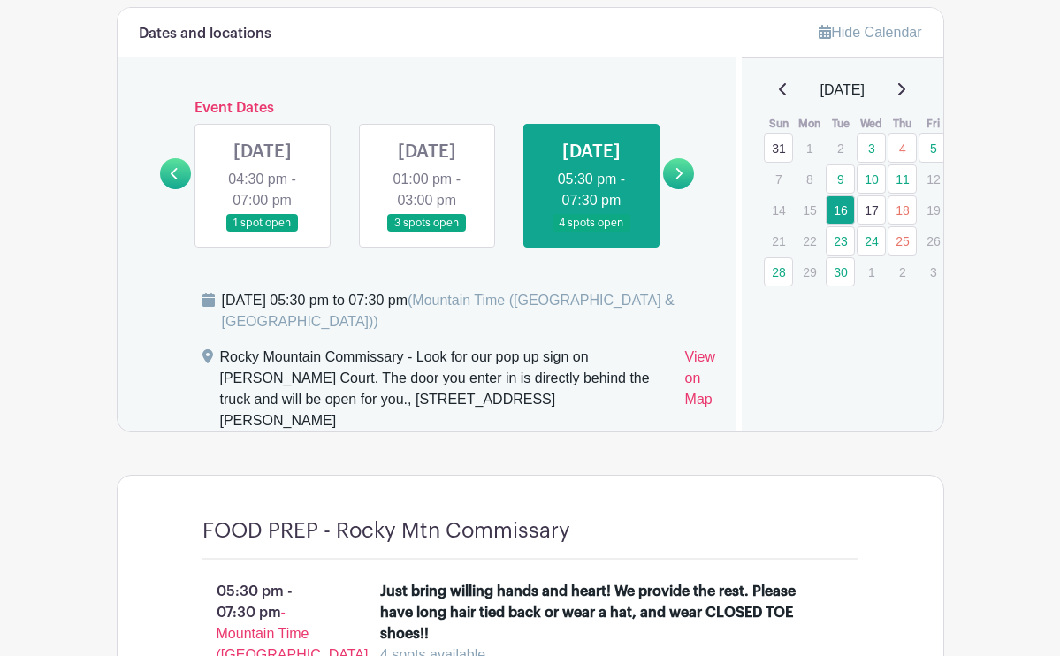
scroll to position [1039, 0]
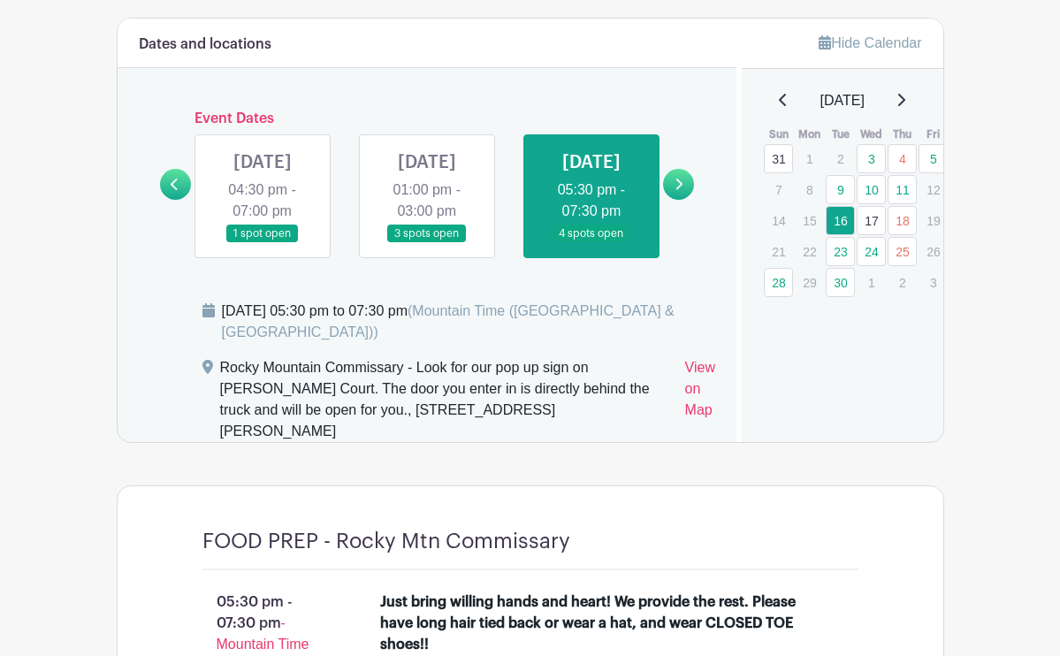
click at [427, 243] on link at bounding box center [427, 243] width 0 height 0
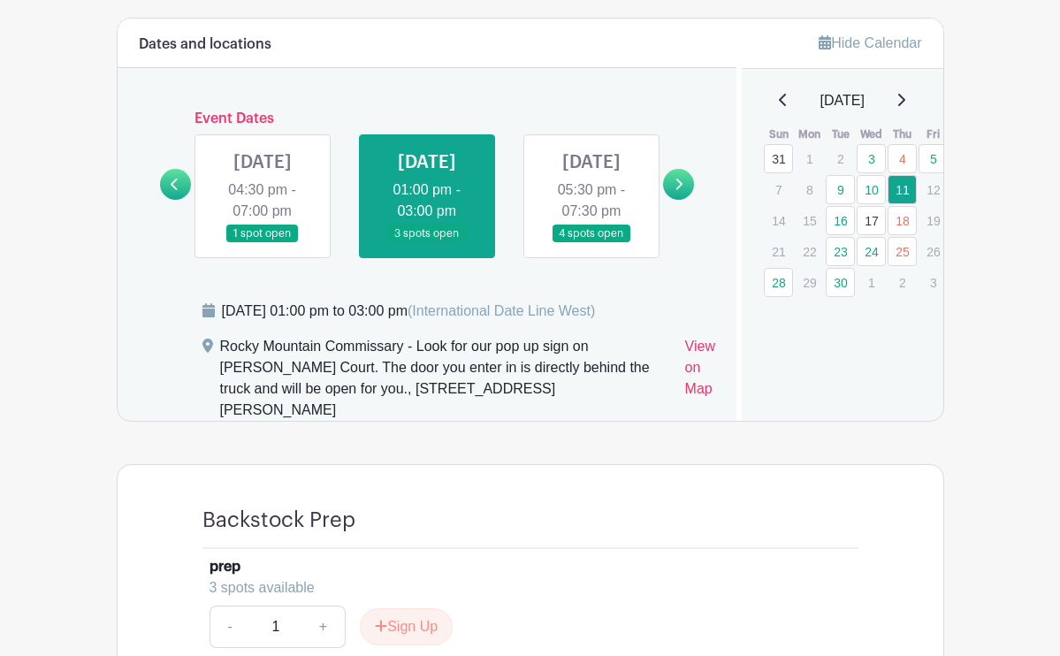
click at [173, 190] on icon at bounding box center [174, 184] width 7 height 11
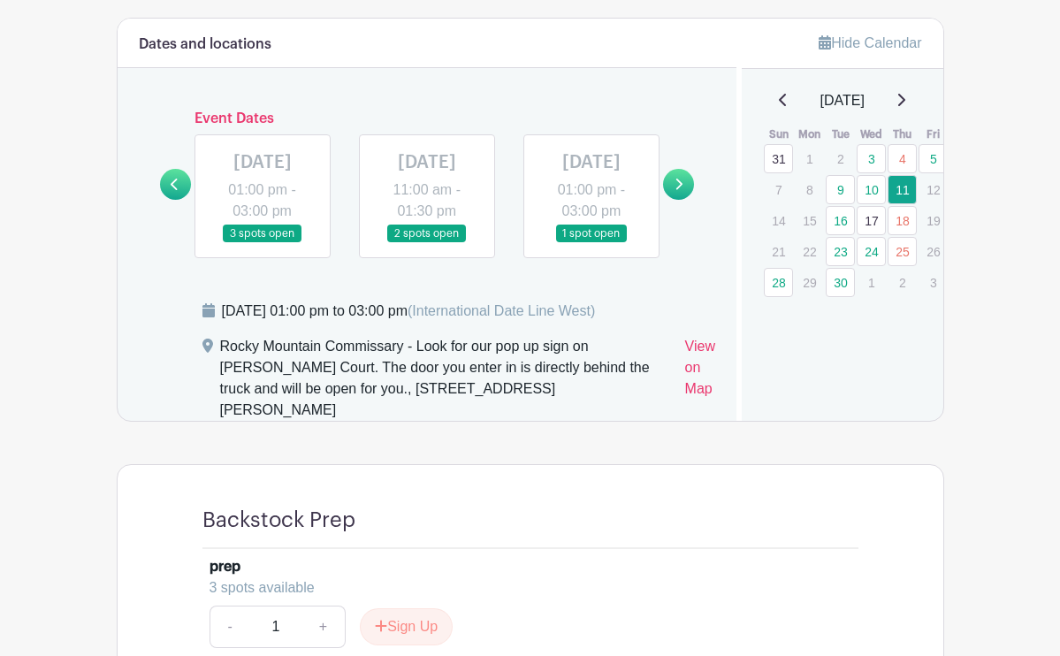
click at [690, 192] on link at bounding box center [678, 184] width 31 height 31
